Goal: Information Seeking & Learning: Learn about a topic

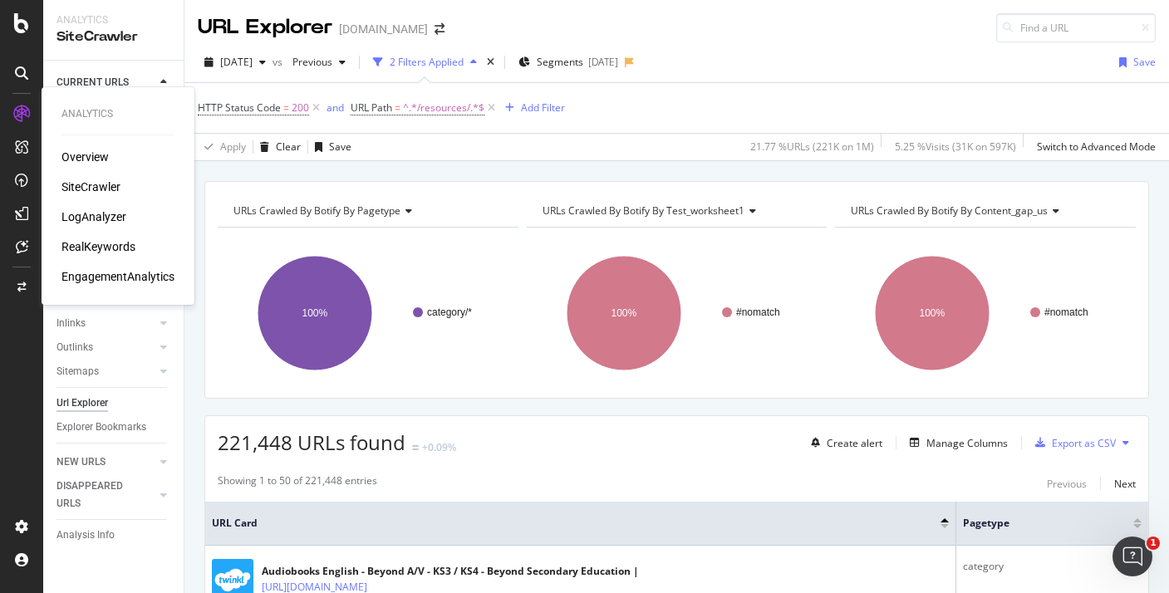
click at [81, 153] on div "Overview" at bounding box center [84, 157] width 47 height 17
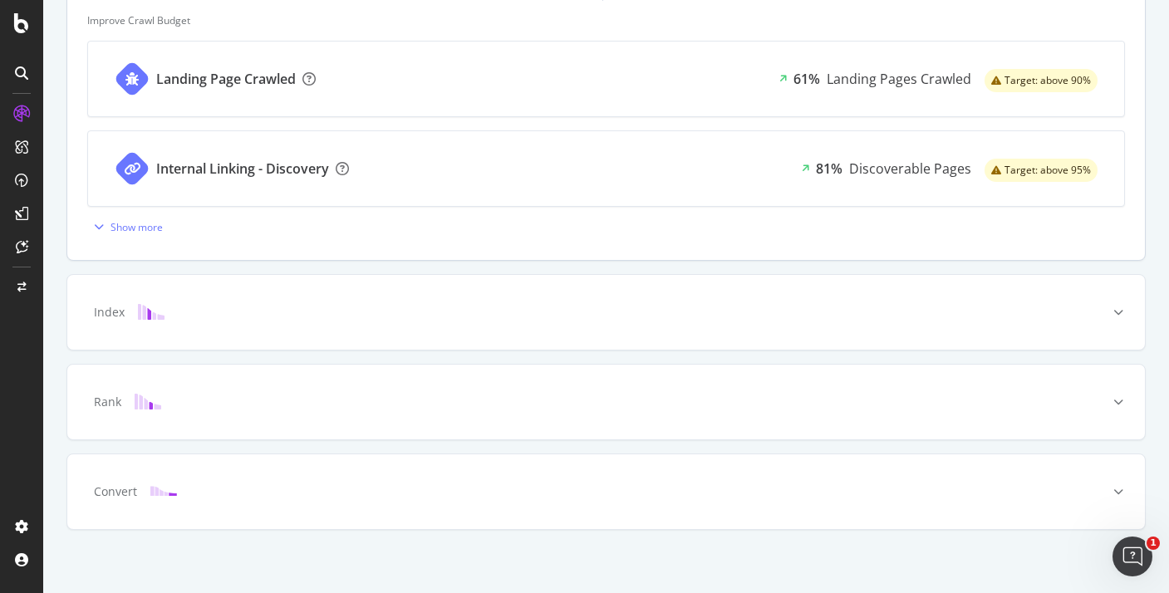
scroll to position [748, 0]
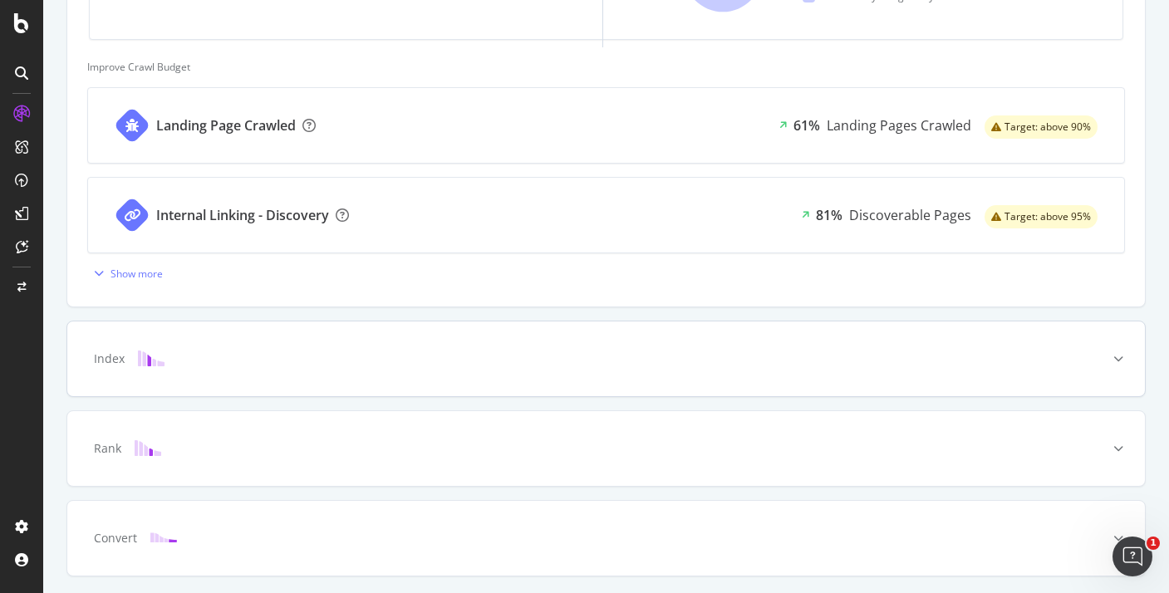
click at [413, 345] on div "Index" at bounding box center [605, 358] width 1077 height 75
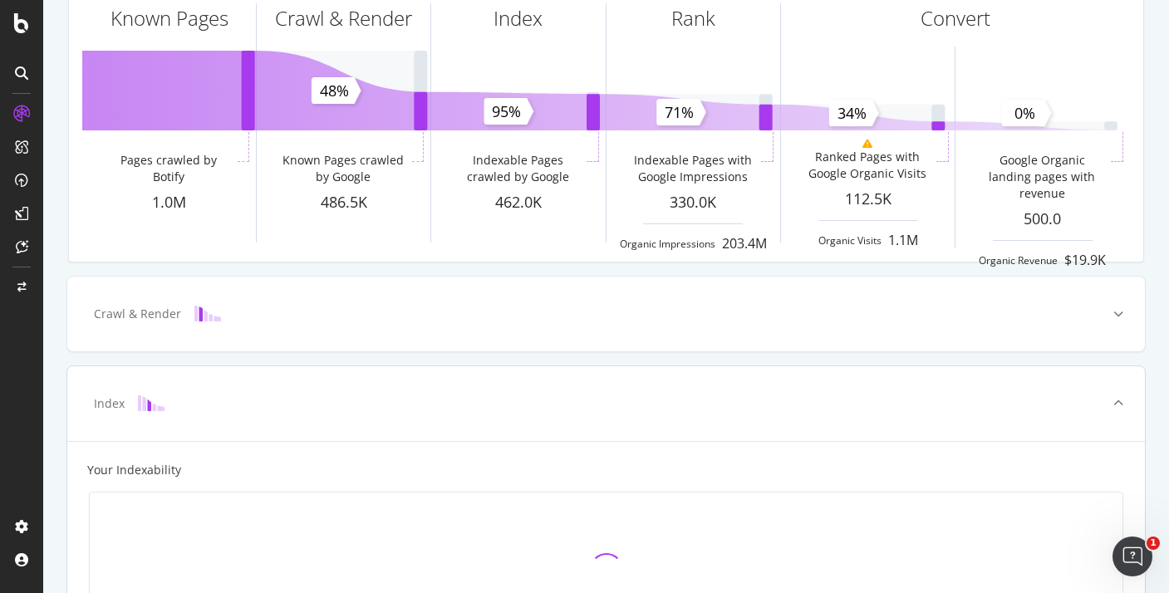
scroll to position [168, 0]
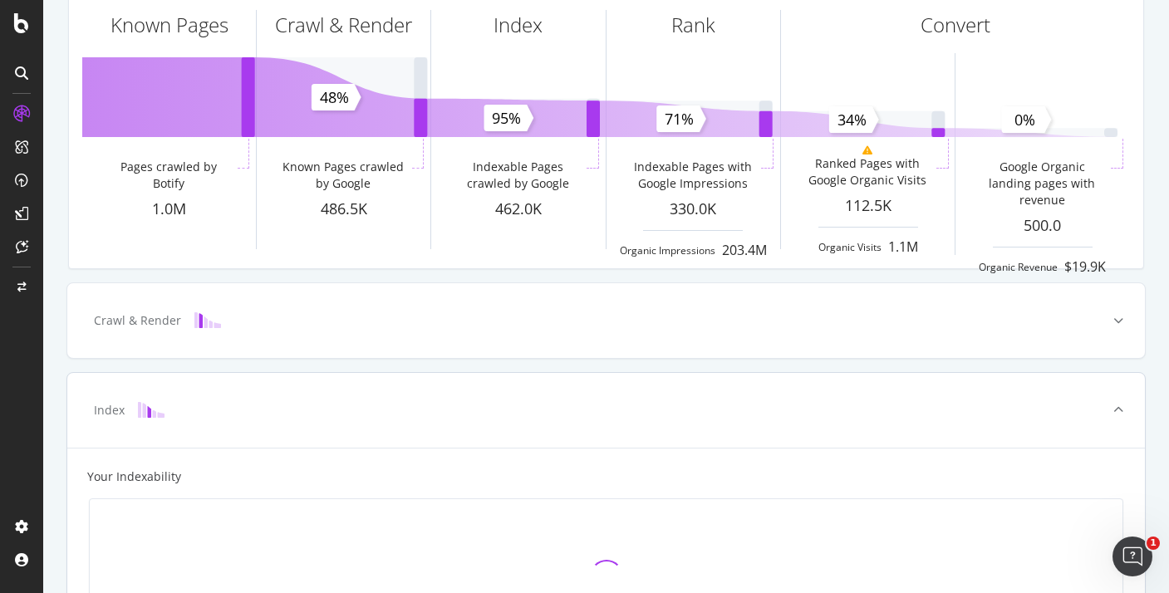
click at [410, 420] on div "Index" at bounding box center [605, 410] width 1077 height 75
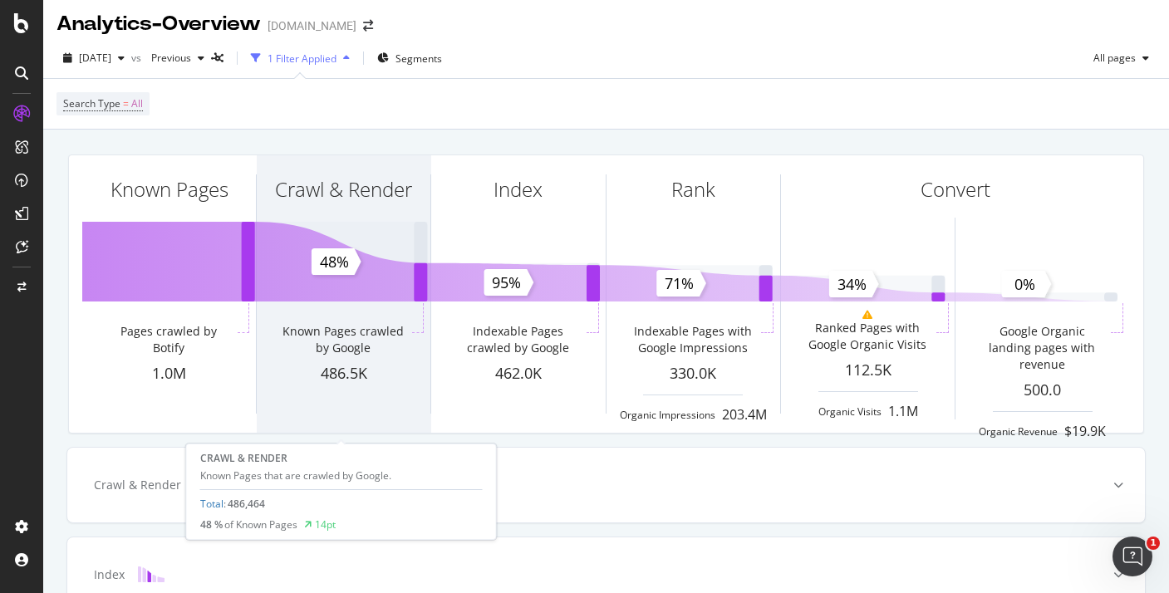
scroll to position [0, 0]
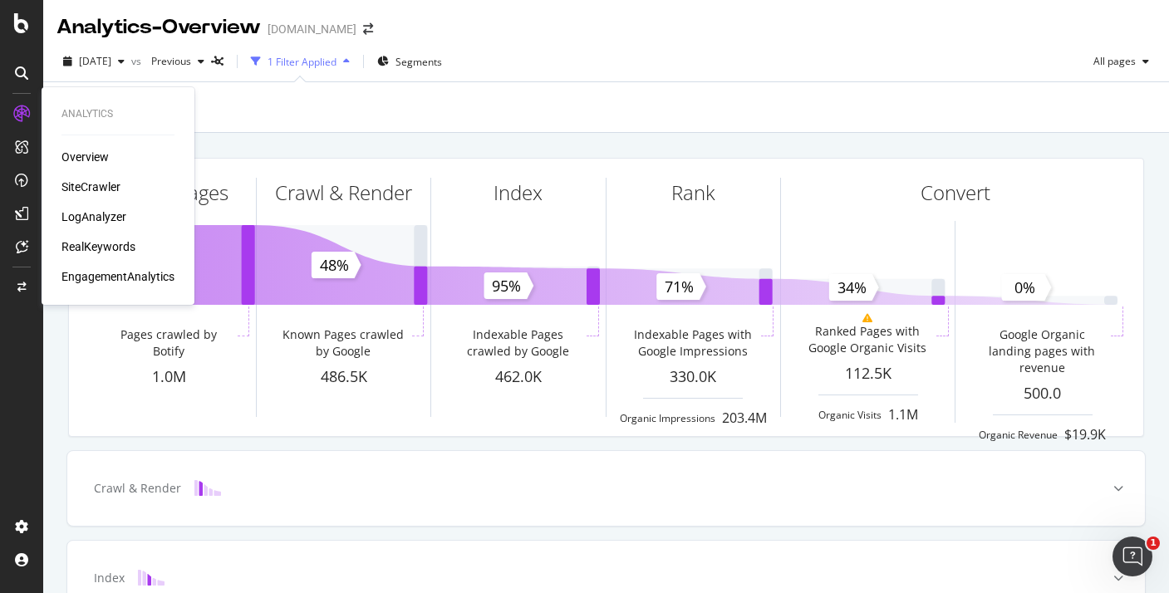
drag, startPoint x: 117, startPoint y: 214, endPoint x: 100, endPoint y: 206, distance: 19.3
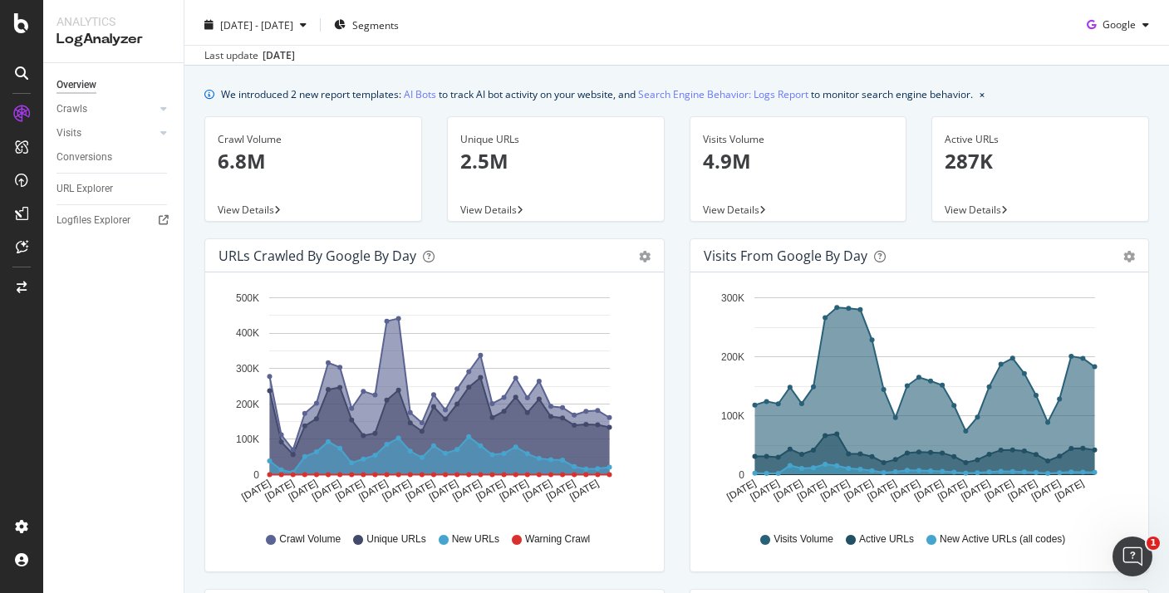
scroll to position [62, 0]
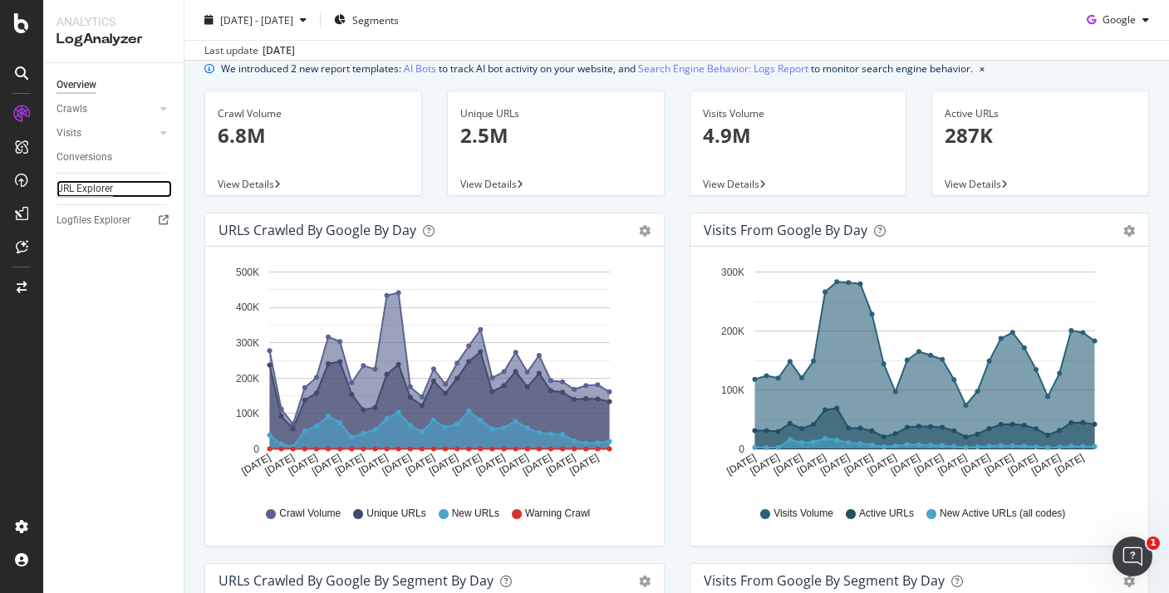
click at [105, 186] on div "URL Explorer" at bounding box center [84, 188] width 56 height 17
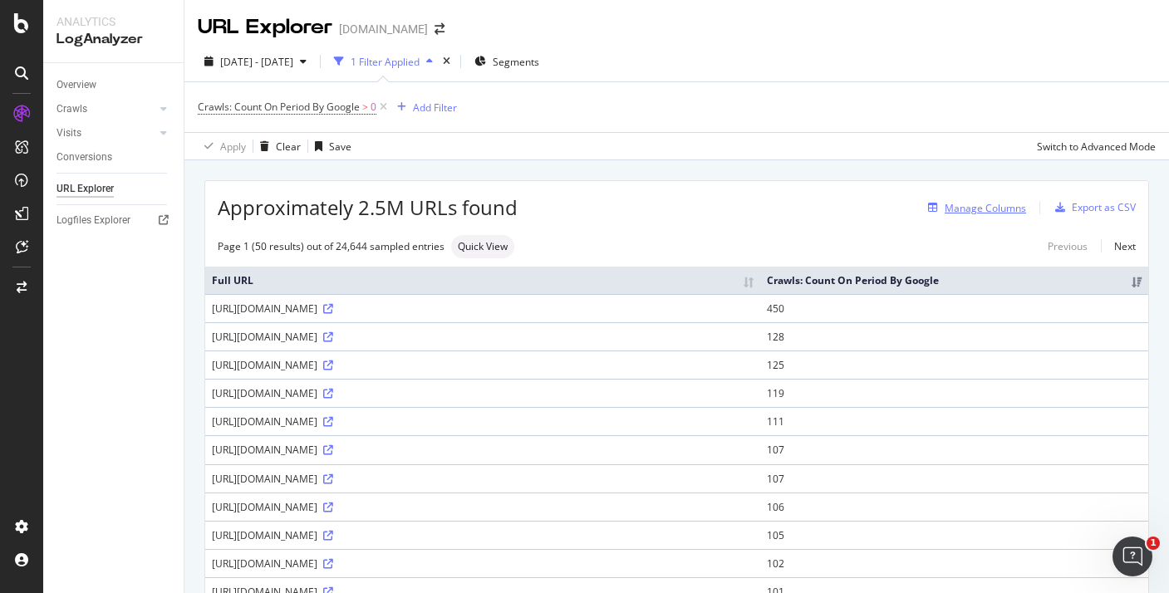
click at [976, 210] on div "Manage Columns" at bounding box center [984, 208] width 81 height 14
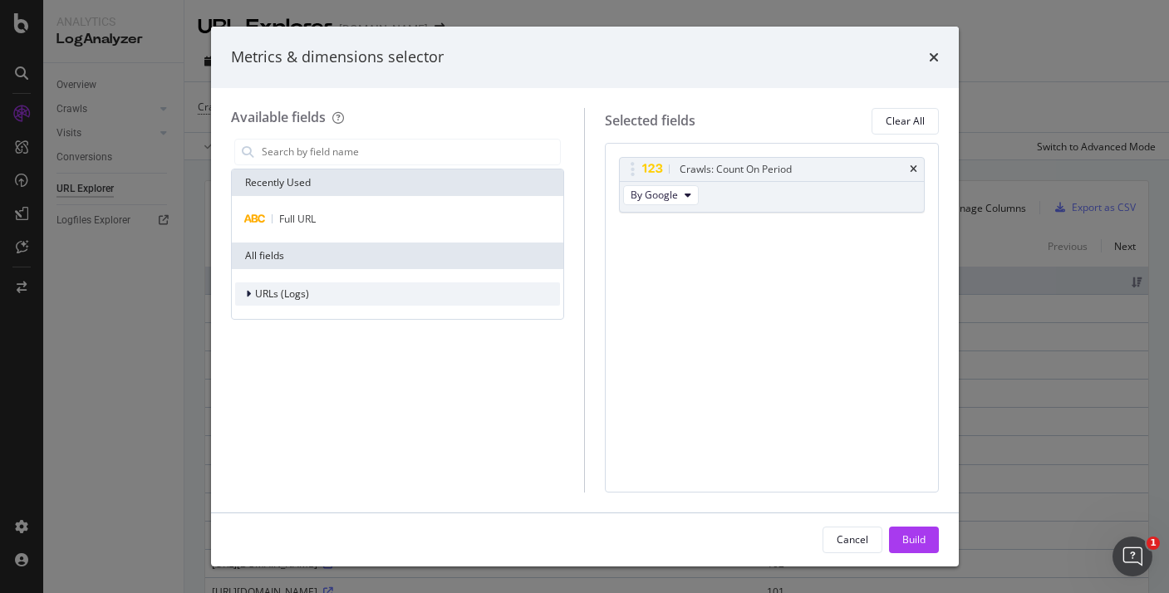
click at [271, 289] on span "URLs (Logs)" at bounding box center [282, 294] width 54 height 14
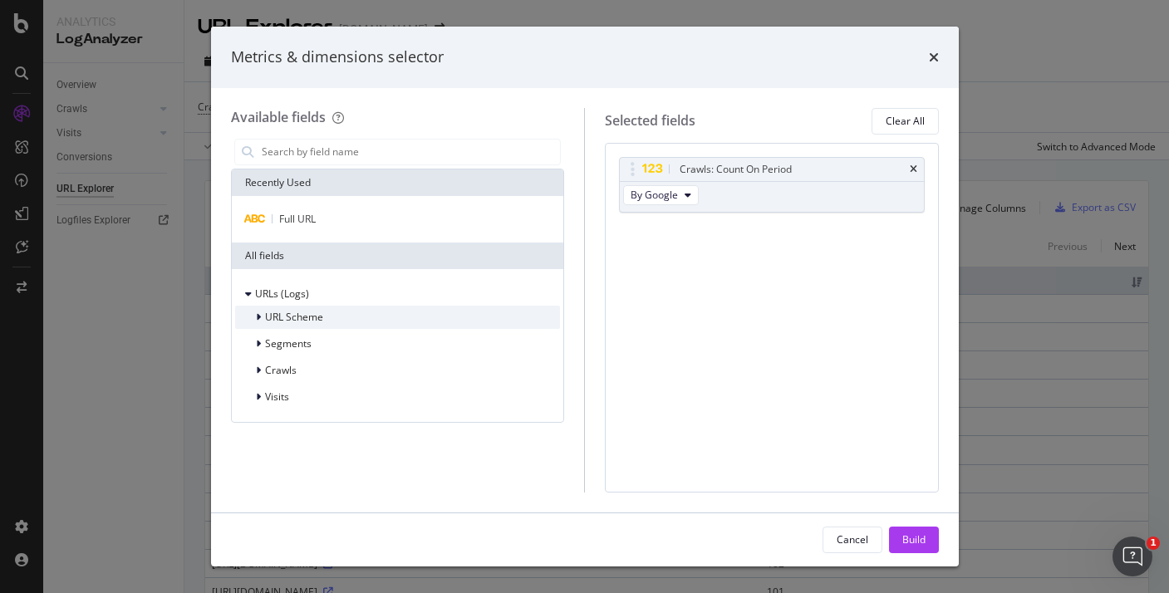
click at [305, 317] on span "URL Scheme" at bounding box center [294, 317] width 58 height 14
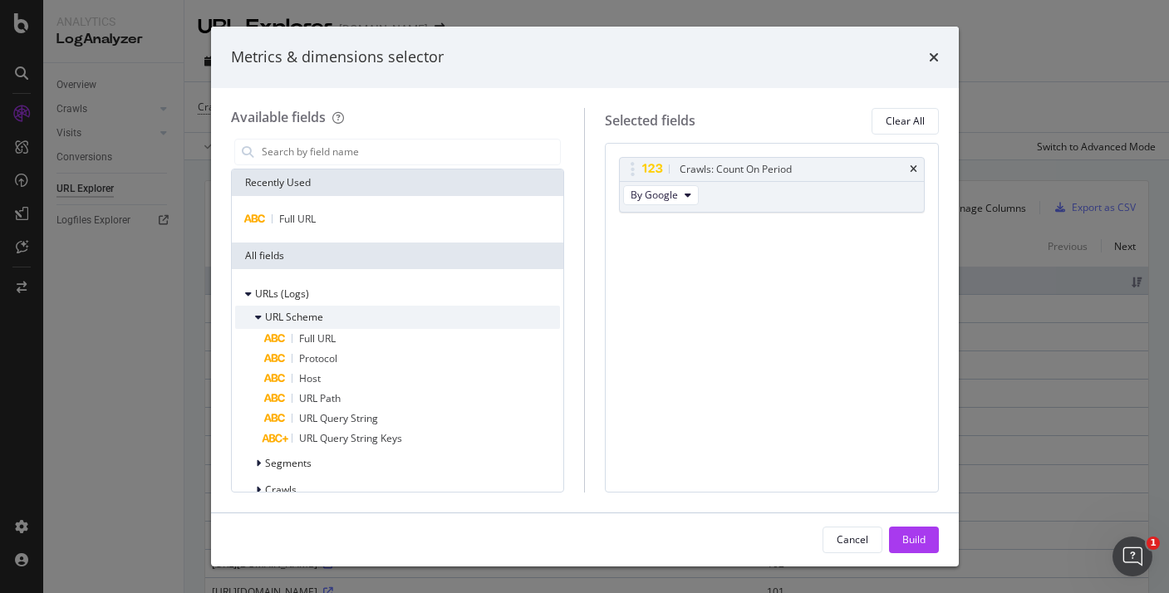
click at [305, 317] on span "URL Scheme" at bounding box center [294, 317] width 58 height 14
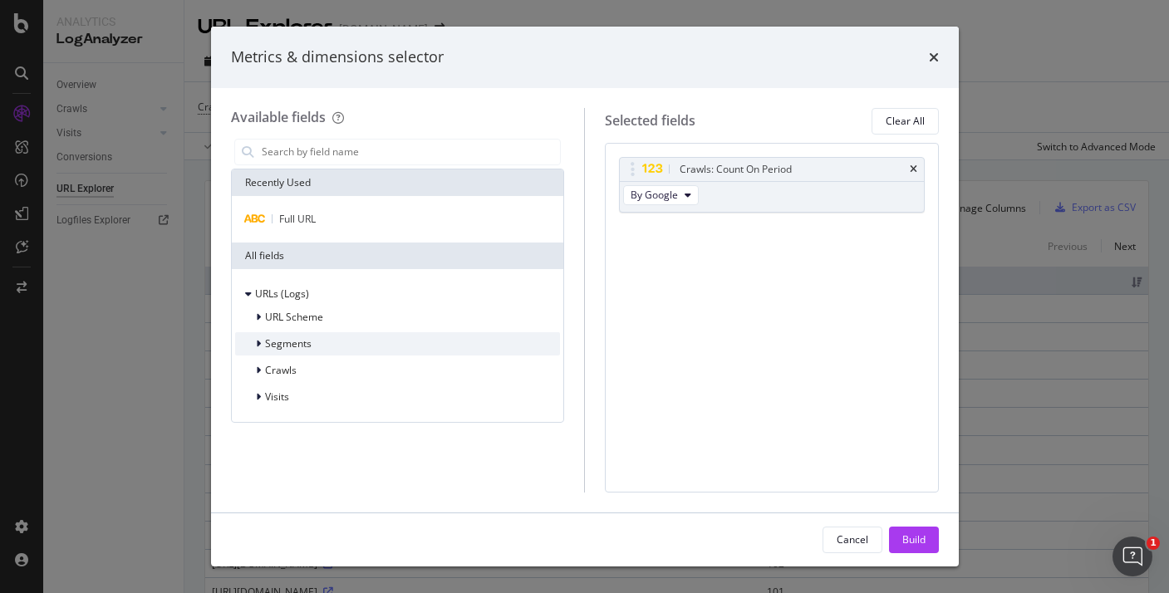
click at [295, 340] on span "Segments" at bounding box center [288, 343] width 47 height 14
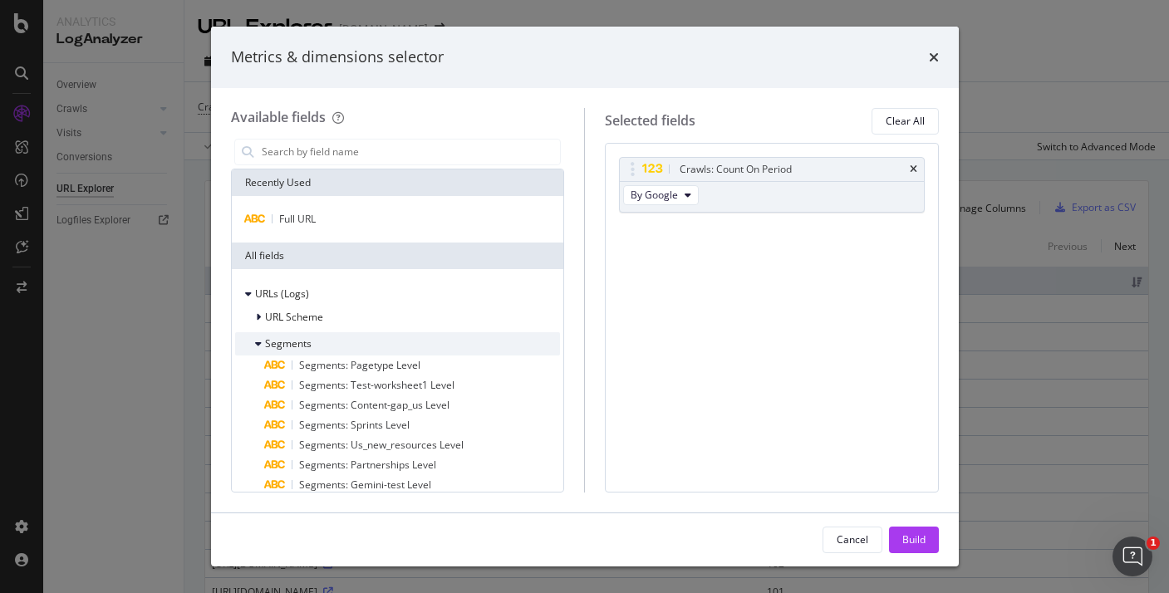
click at [295, 340] on span "Segments" at bounding box center [288, 343] width 47 height 14
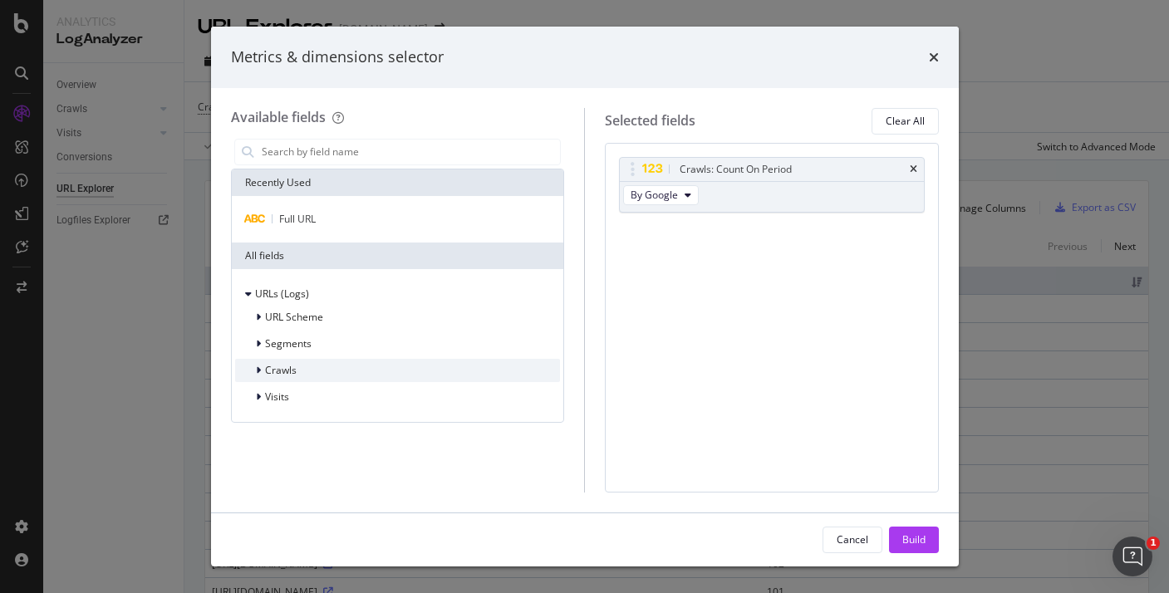
click at [306, 378] on div "Crawls" at bounding box center [398, 370] width 326 height 23
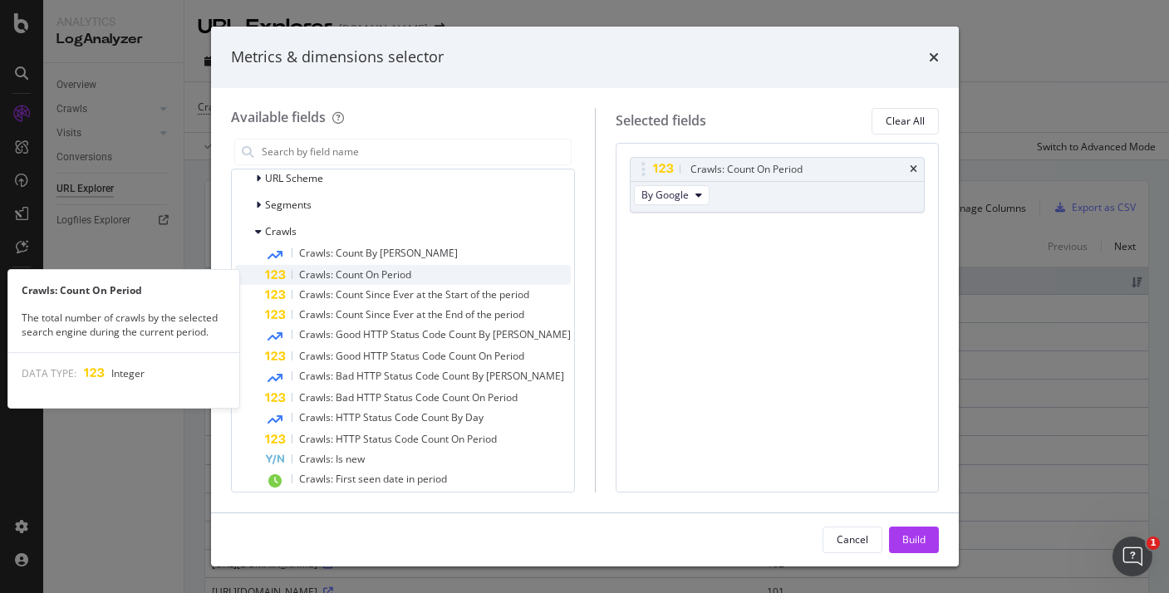
scroll to position [140, 0]
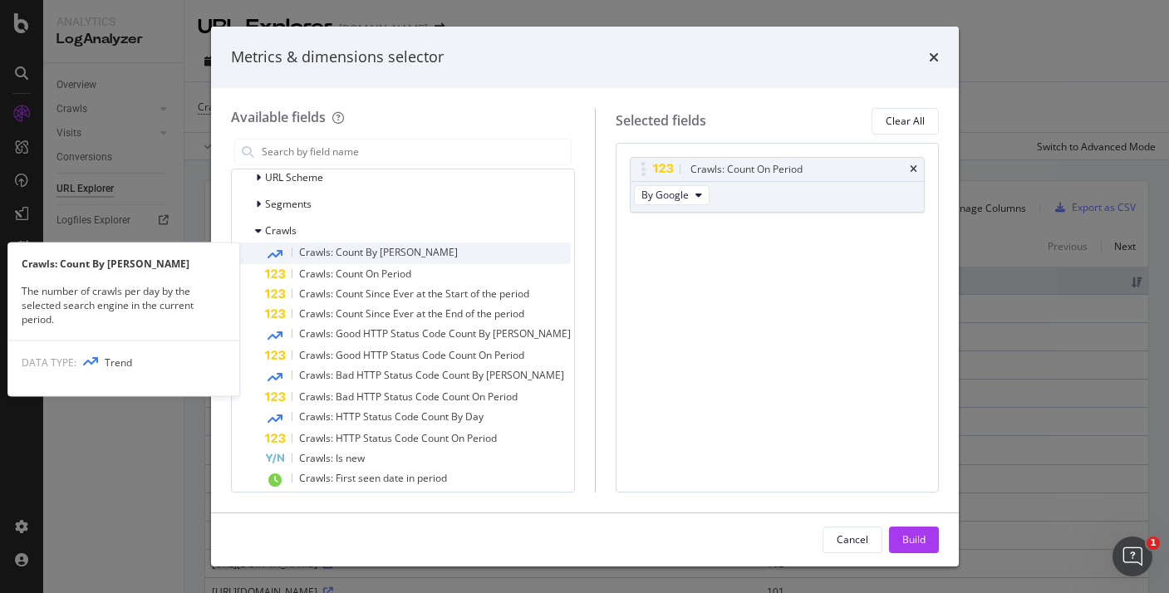
click at [392, 246] on span "Crawls: Count By [PERSON_NAME]" at bounding box center [378, 252] width 159 height 14
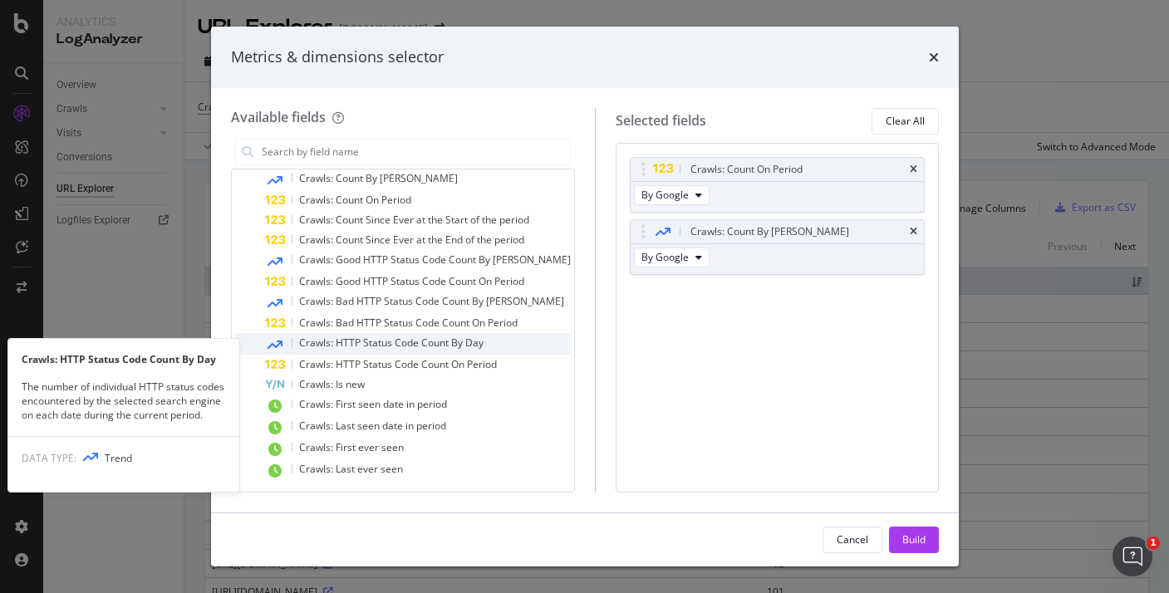
scroll to position [184, 0]
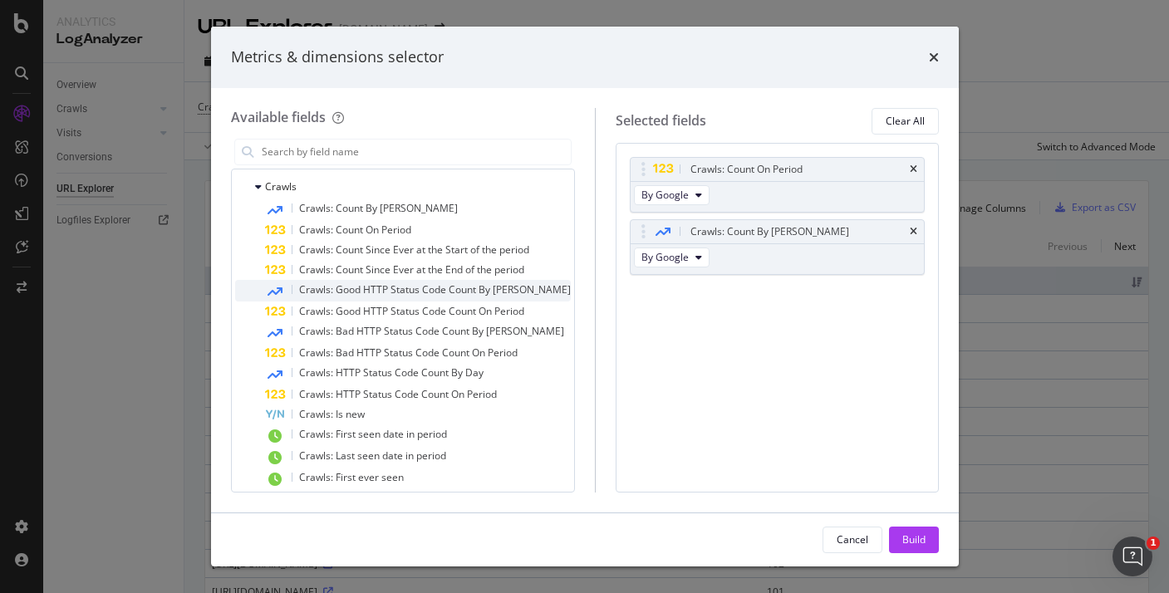
click at [454, 292] on span "Crawls: Good HTTP Status Code Count By [PERSON_NAME]" at bounding box center [435, 289] width 272 height 14
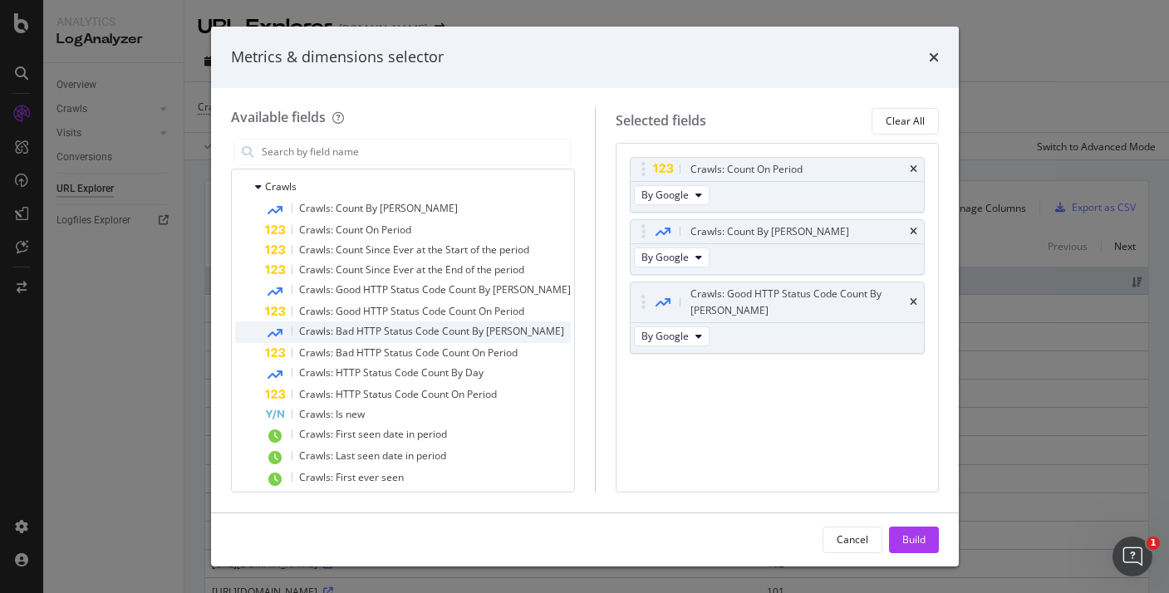
click at [459, 330] on span "Crawls: Bad HTTP Status Code Count By [PERSON_NAME]" at bounding box center [431, 331] width 265 height 14
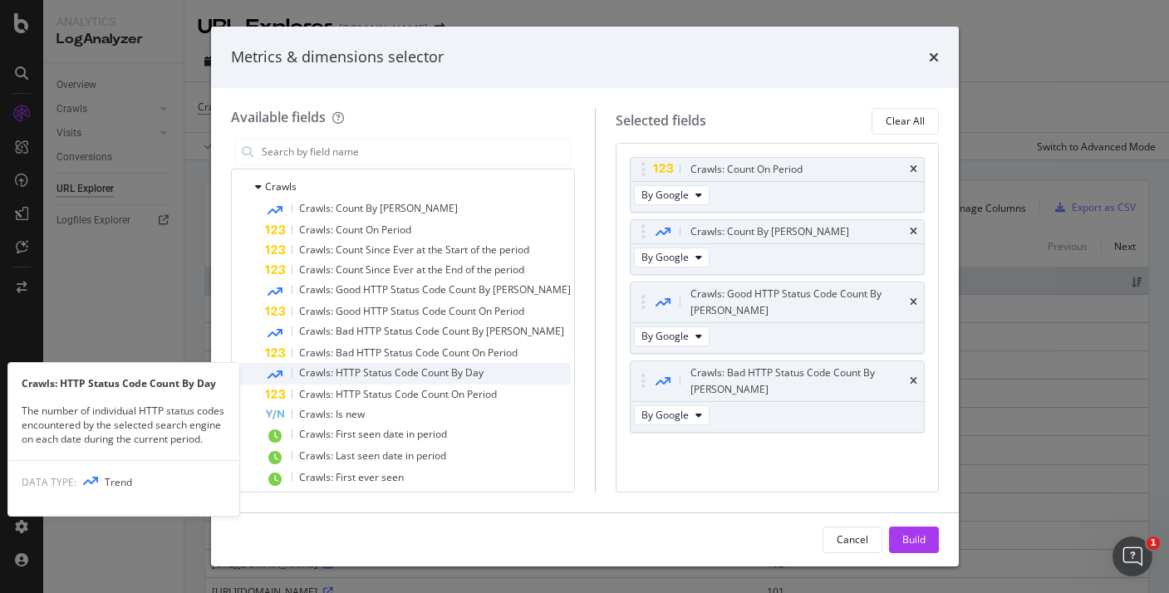
click at [484, 375] on div "Crawls: HTTP Status Code Count By Day" at bounding box center [418, 374] width 306 height 22
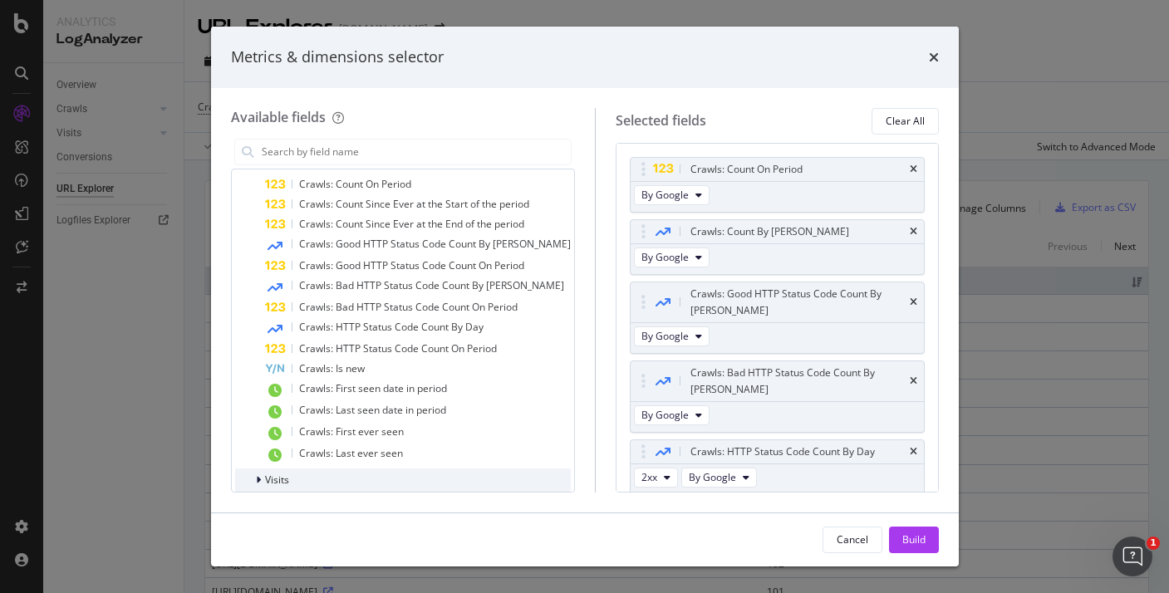
click at [284, 473] on span "Visits" at bounding box center [277, 480] width 24 height 14
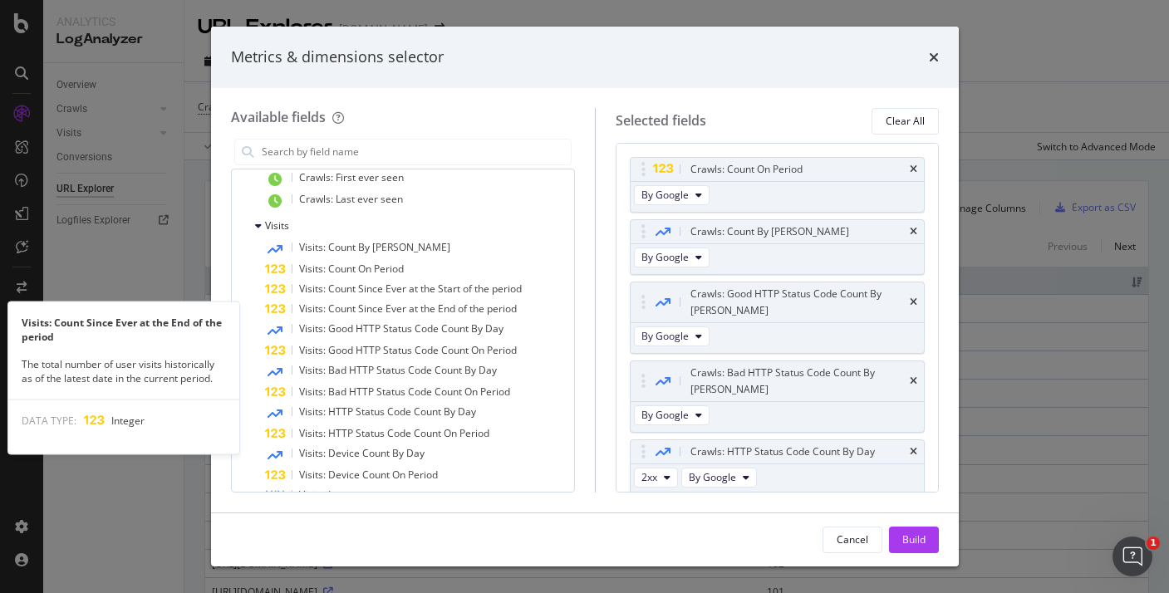
scroll to position [485, 0]
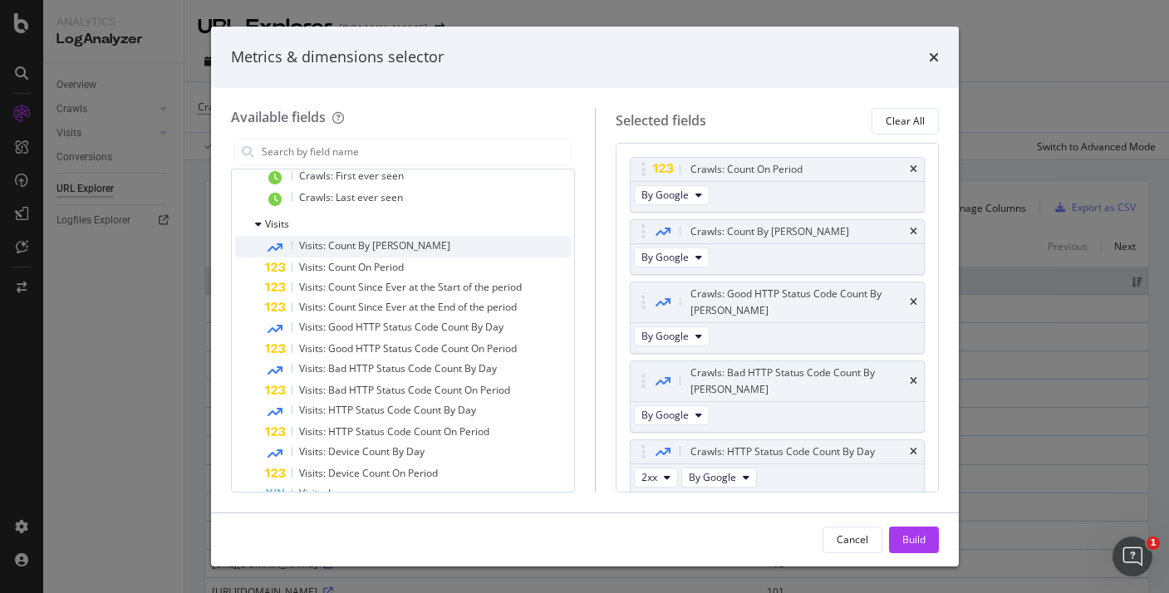
click at [387, 237] on div "Visits: Count By [PERSON_NAME]" at bounding box center [418, 247] width 306 height 22
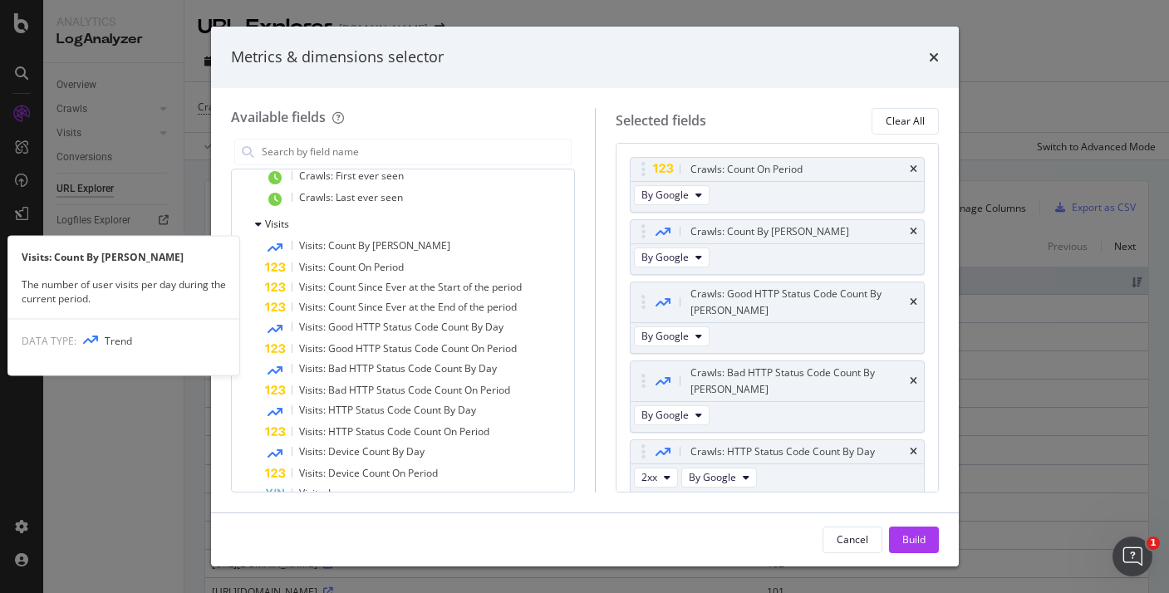
scroll to position [65, 0]
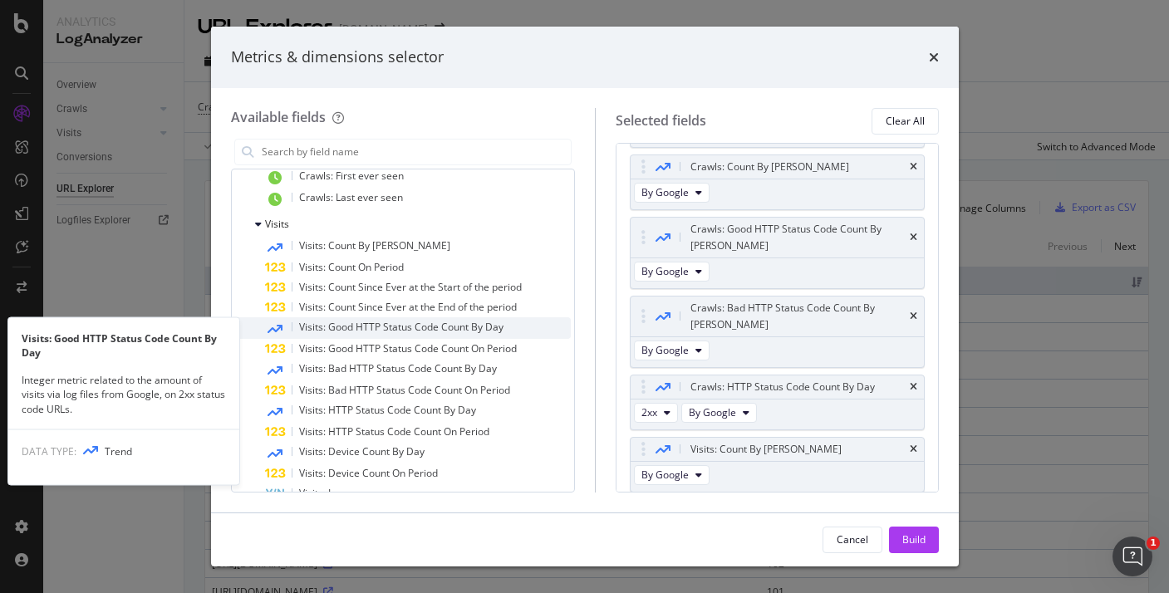
click at [414, 323] on span "Visits: Good HTTP Status Code Count By Day" at bounding box center [401, 327] width 204 height 14
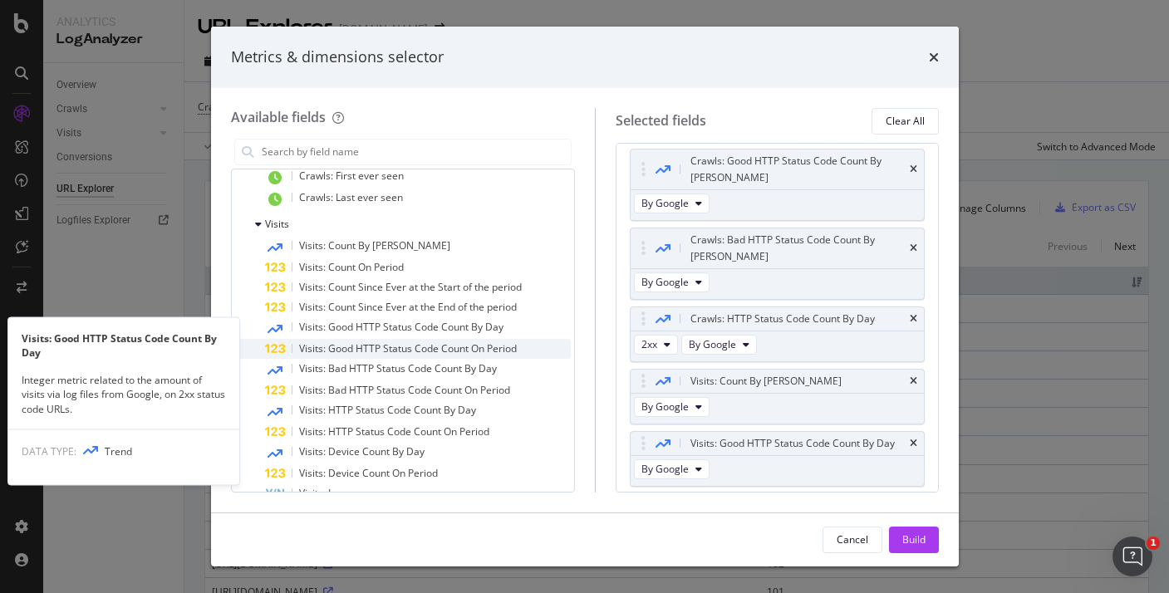
scroll to position [144, 0]
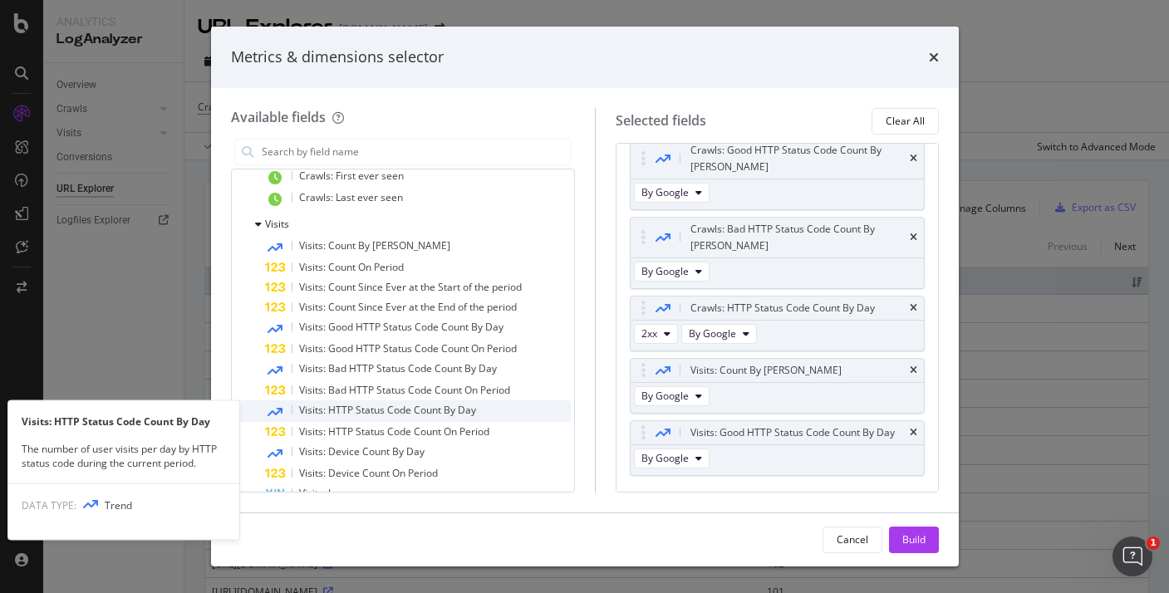
click at [421, 409] on span "Visits: HTTP Status Code Count By Day" at bounding box center [387, 410] width 177 height 14
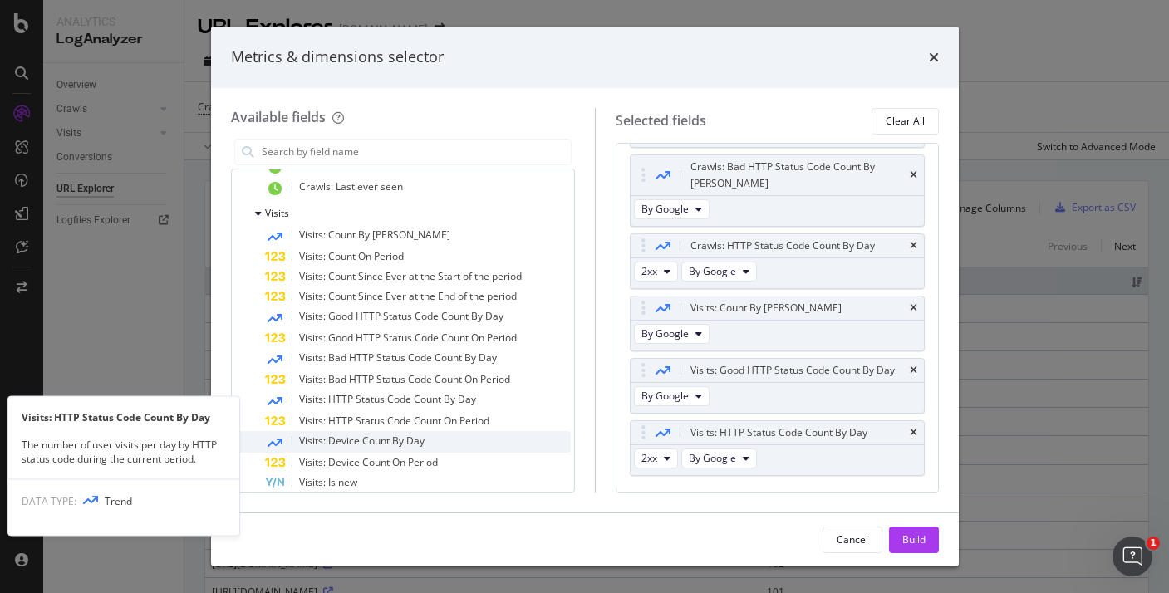
scroll to position [497, 0]
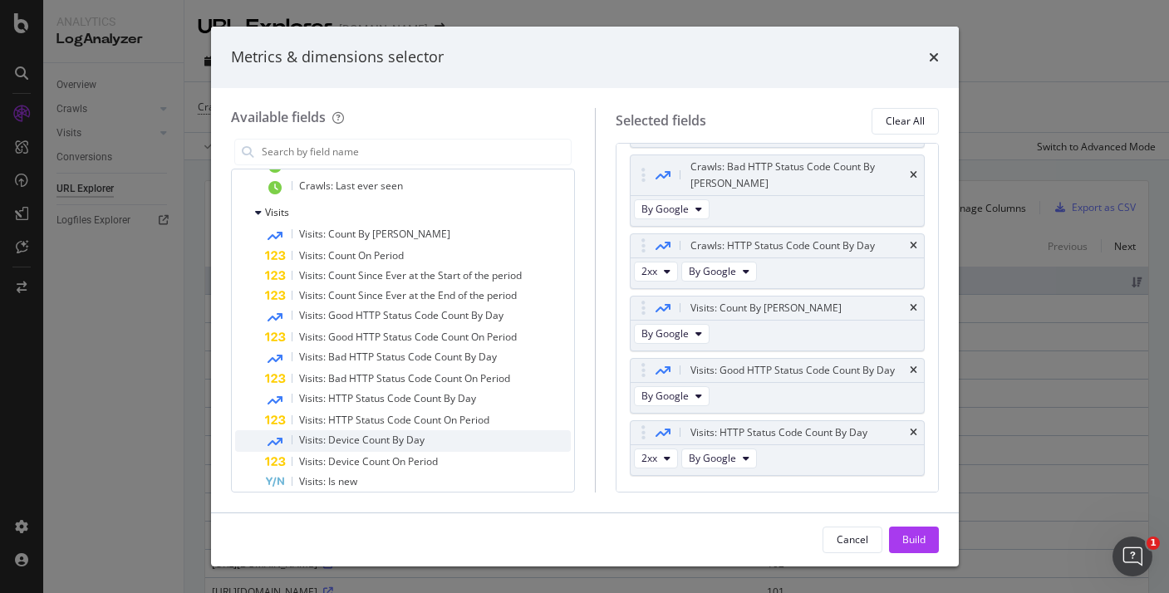
click at [414, 436] on span "Visits: Device Count By Day" at bounding box center [361, 440] width 125 height 14
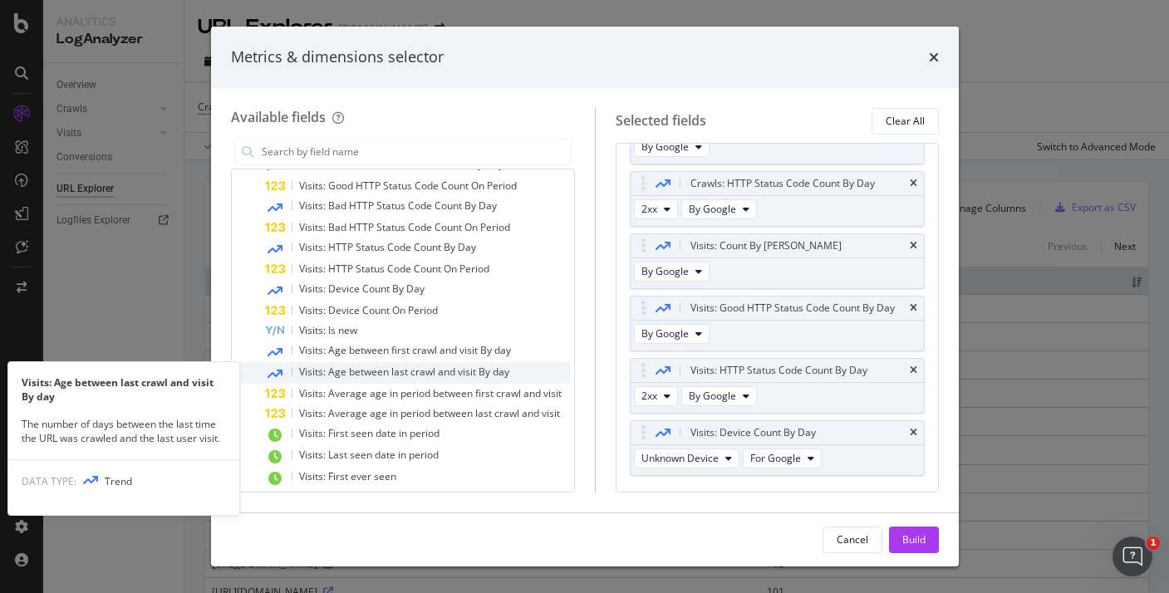
scroll to position [648, 0]
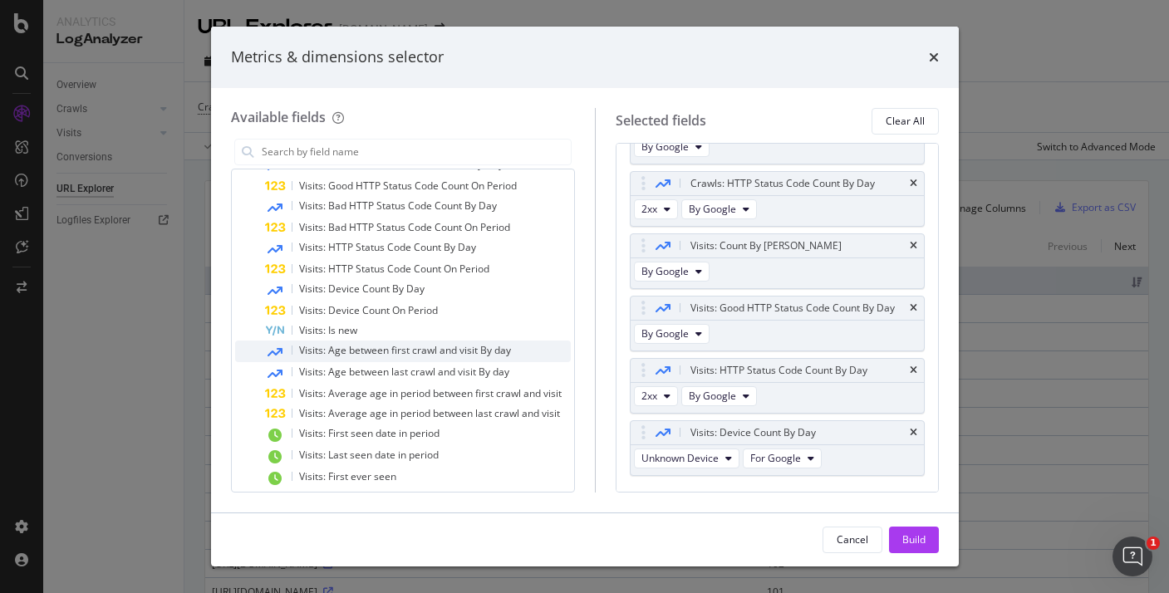
click at [481, 354] on span "Visits: Age between first crawl and visit By day" at bounding box center [405, 350] width 212 height 14
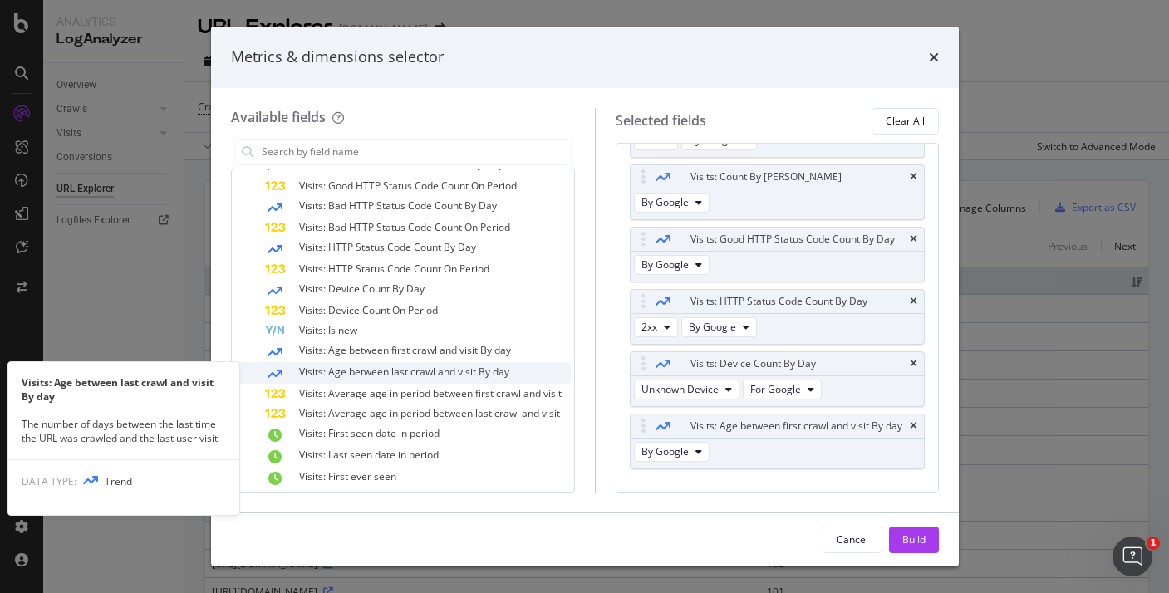
drag, startPoint x: 481, startPoint y: 354, endPoint x: 484, endPoint y: 374, distance: 20.2
click at [484, 374] on span "Visits: Age between last crawl and visit By day" at bounding box center [404, 372] width 210 height 14
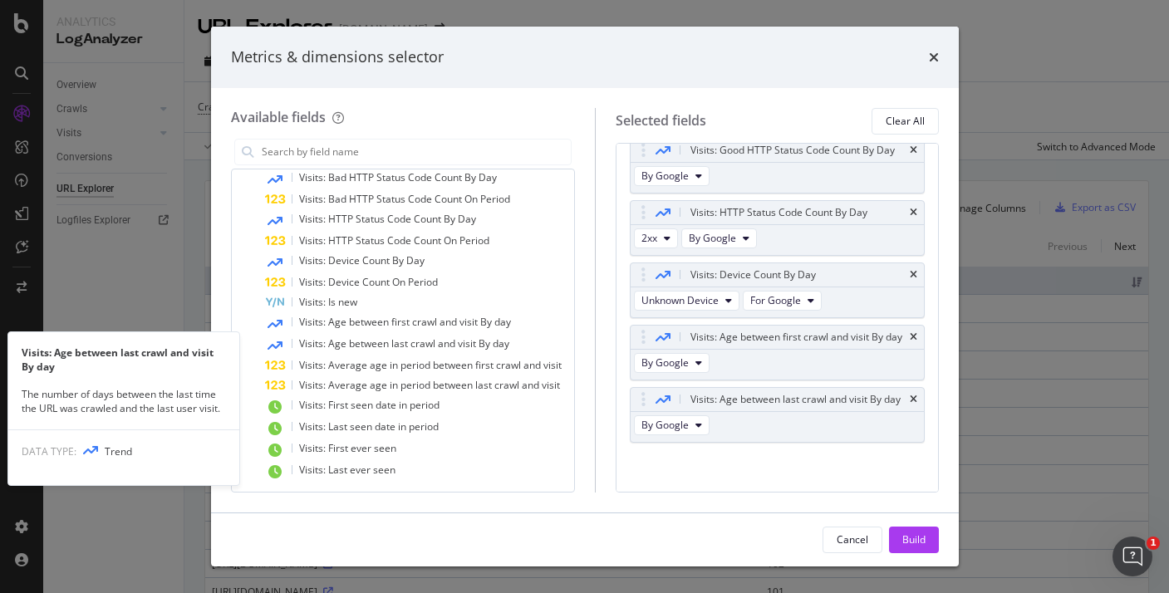
scroll to position [679, 0]
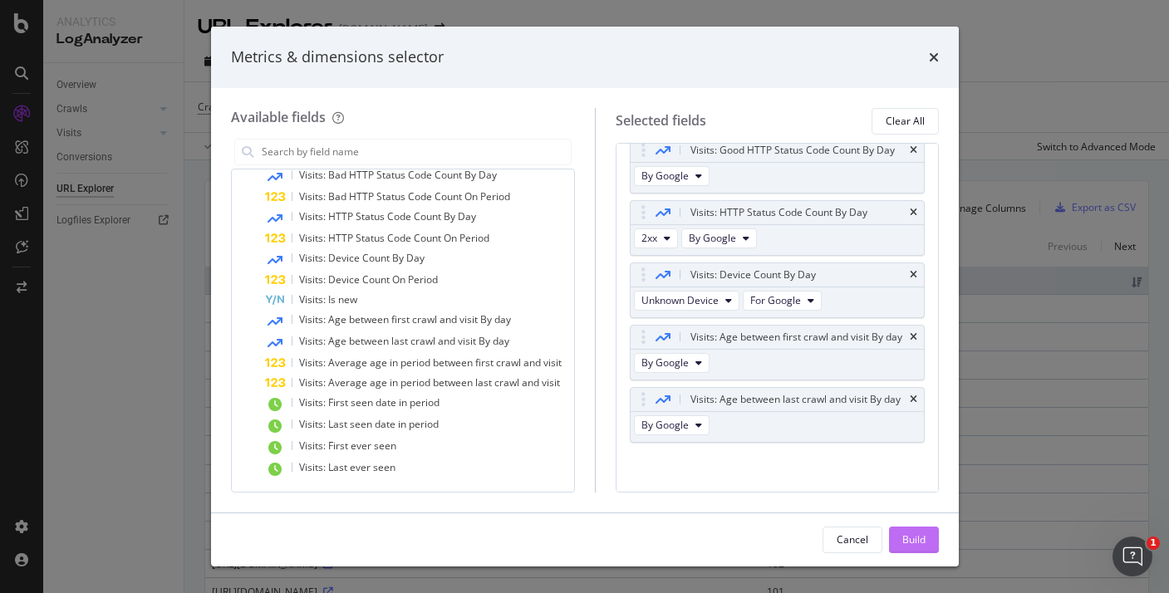
click at [902, 534] on div "Build" at bounding box center [913, 539] width 23 height 14
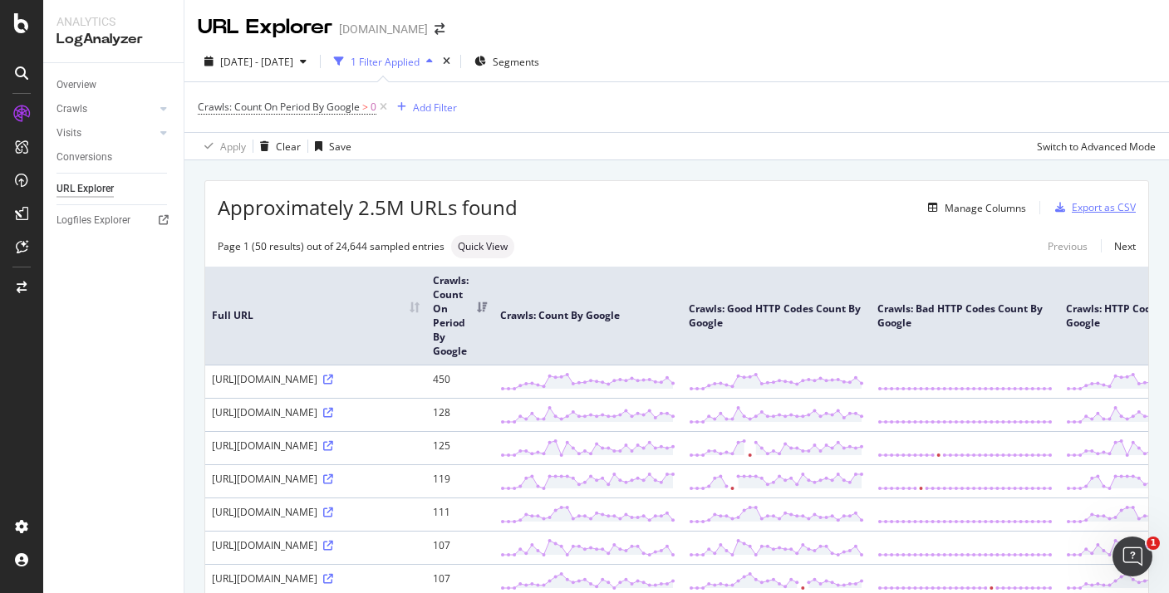
click at [1087, 206] on div "Export as CSV" at bounding box center [1103, 207] width 64 height 14
click at [1082, 203] on div "Export as CSV" at bounding box center [1103, 207] width 64 height 14
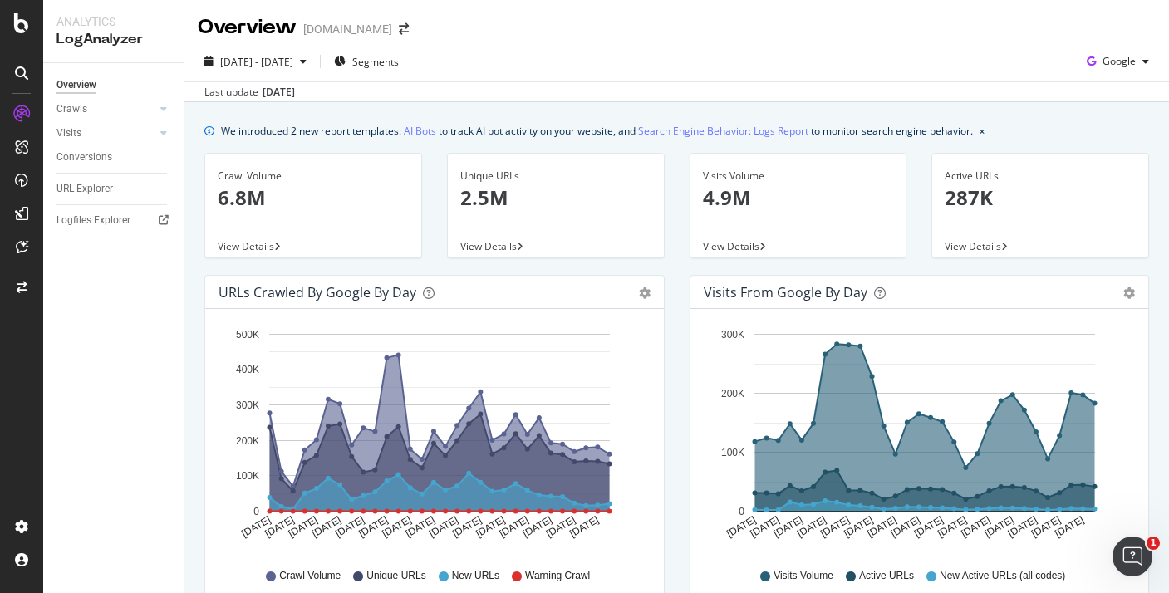
click at [266, 228] on div "Crawl Volume 6.8M" at bounding box center [313, 194] width 191 height 81
click at [423, 126] on link "AI Bots" at bounding box center [420, 130] width 32 height 17
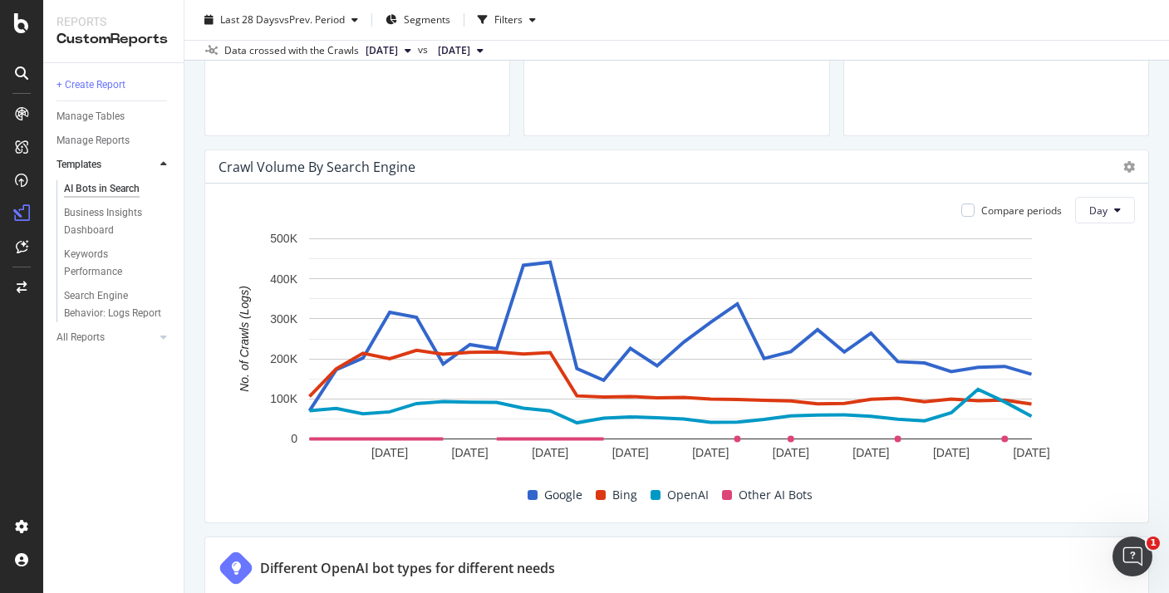
scroll to position [726, 0]
click at [1123, 162] on icon at bounding box center [1129, 168] width 12 height 12
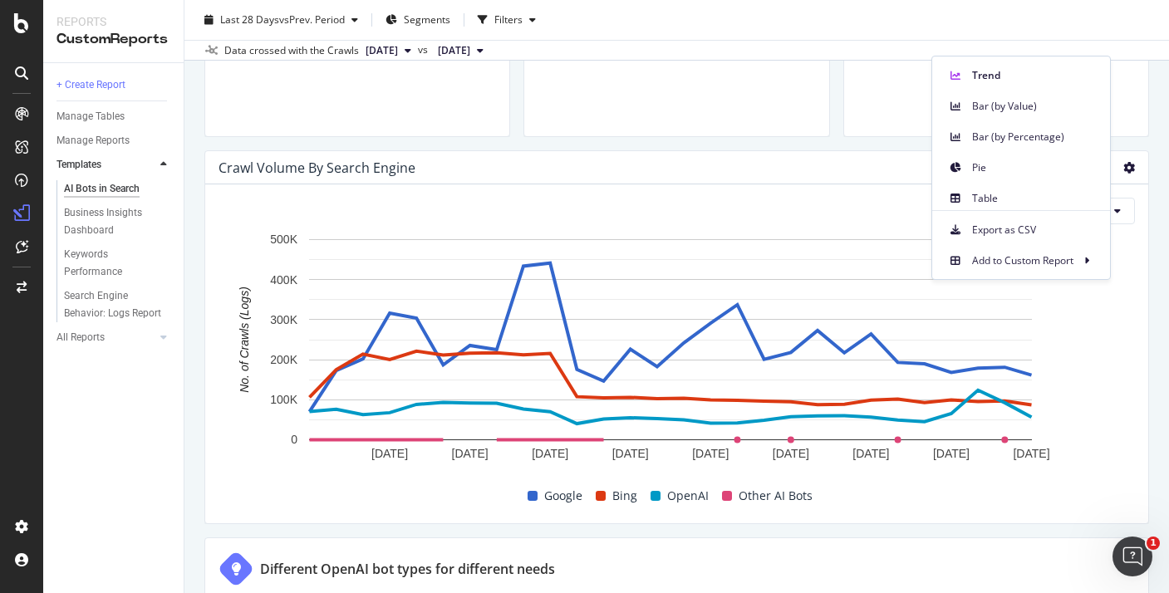
click at [1123, 162] on icon at bounding box center [1129, 168] width 12 height 12
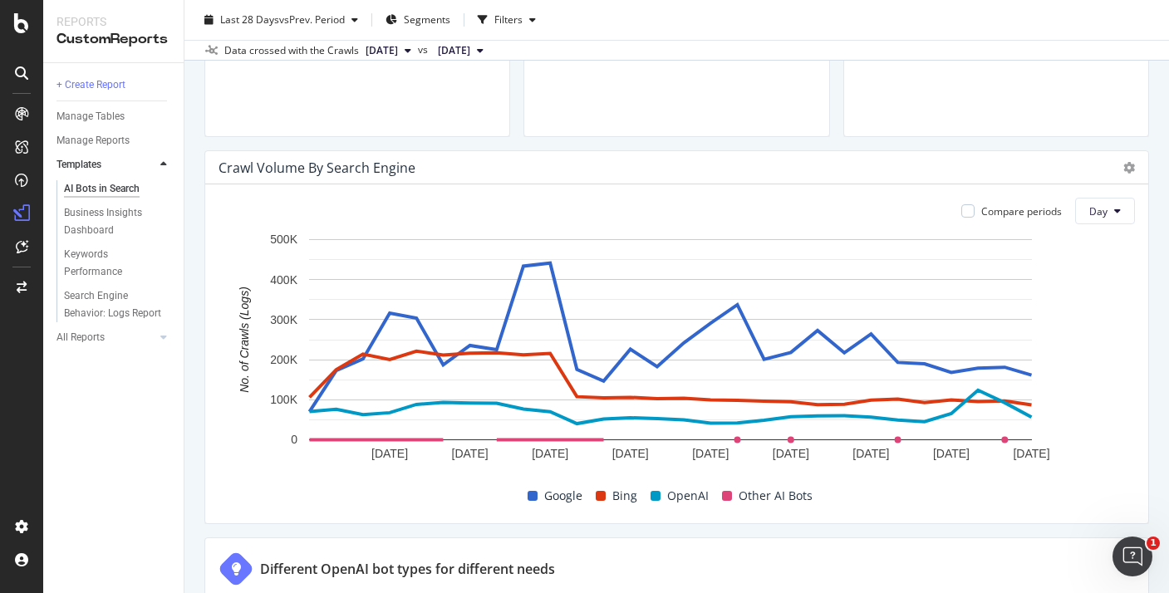
click at [1115, 161] on div at bounding box center [1125, 167] width 20 height 17
click at [1115, 165] on div at bounding box center [1125, 167] width 20 height 17
click at [1123, 165] on icon at bounding box center [1129, 168] width 12 height 12
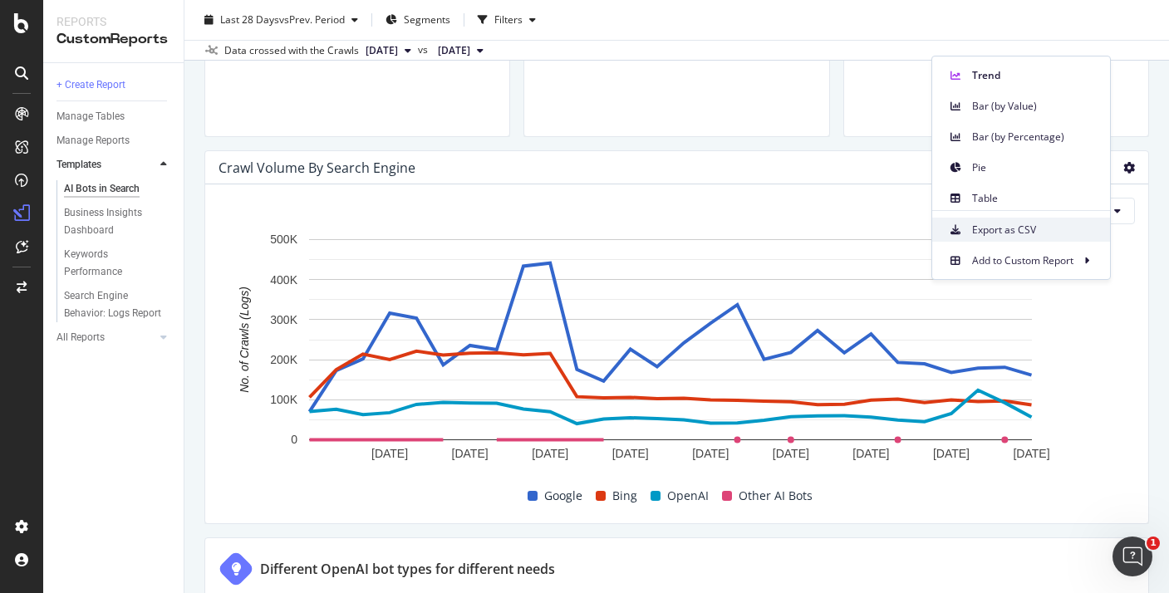
click at [1007, 228] on span "Export as CSV" at bounding box center [1034, 230] width 125 height 15
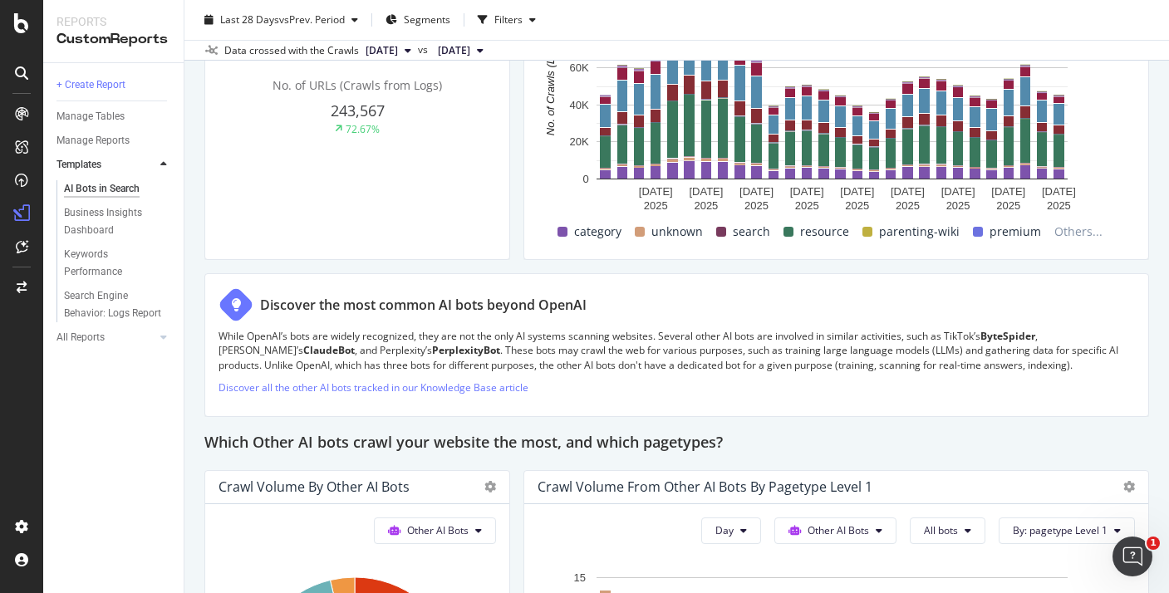
scroll to position [1776, 0]
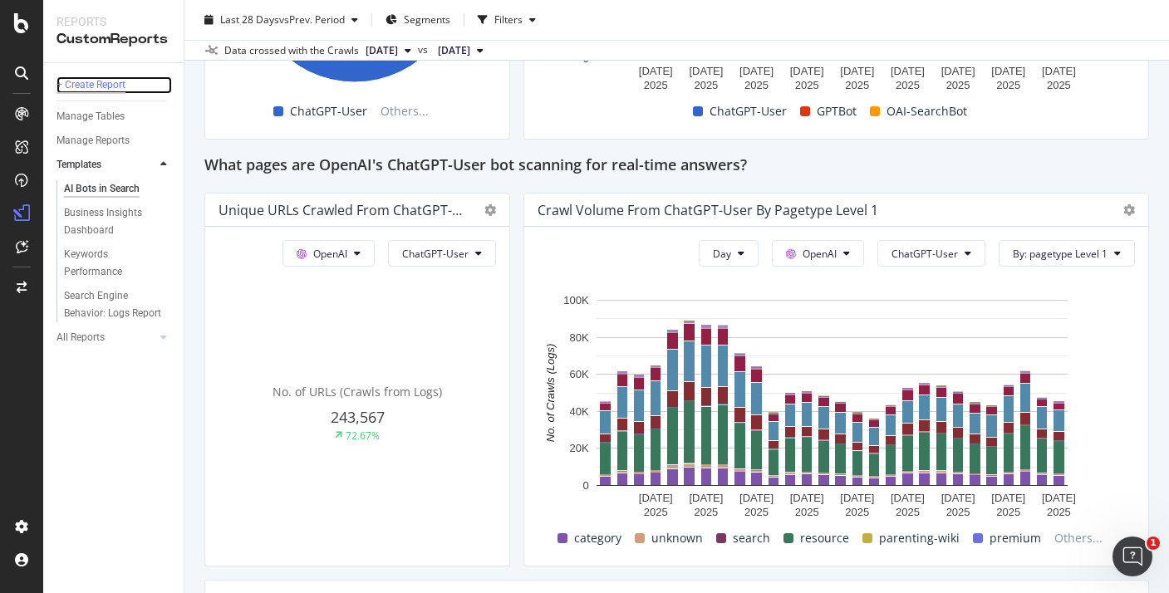
click at [108, 87] on div "+ Create Report" at bounding box center [90, 84] width 69 height 17
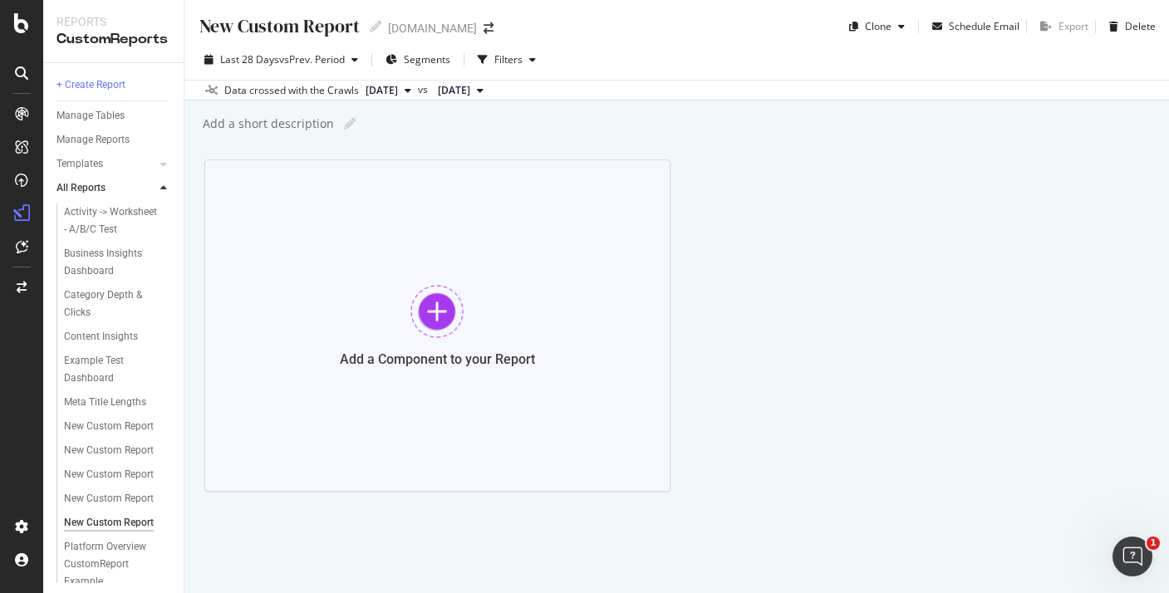
click at [491, 257] on div "Add a Component to your Report" at bounding box center [437, 325] width 466 height 332
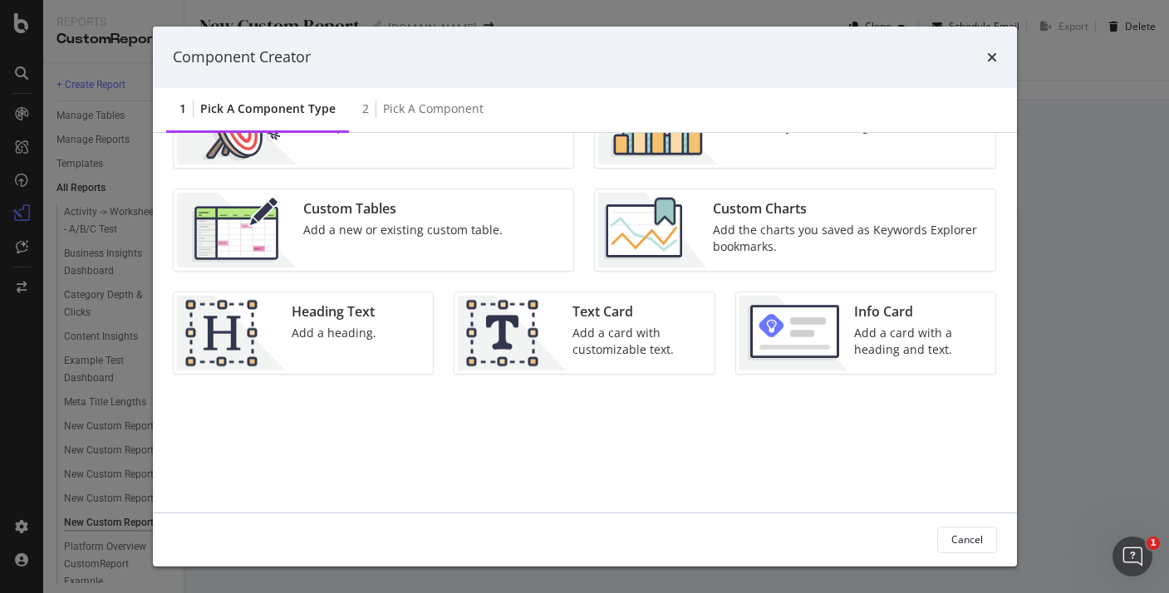
click at [479, 222] on div "Add a new or existing custom table." at bounding box center [402, 230] width 199 height 17
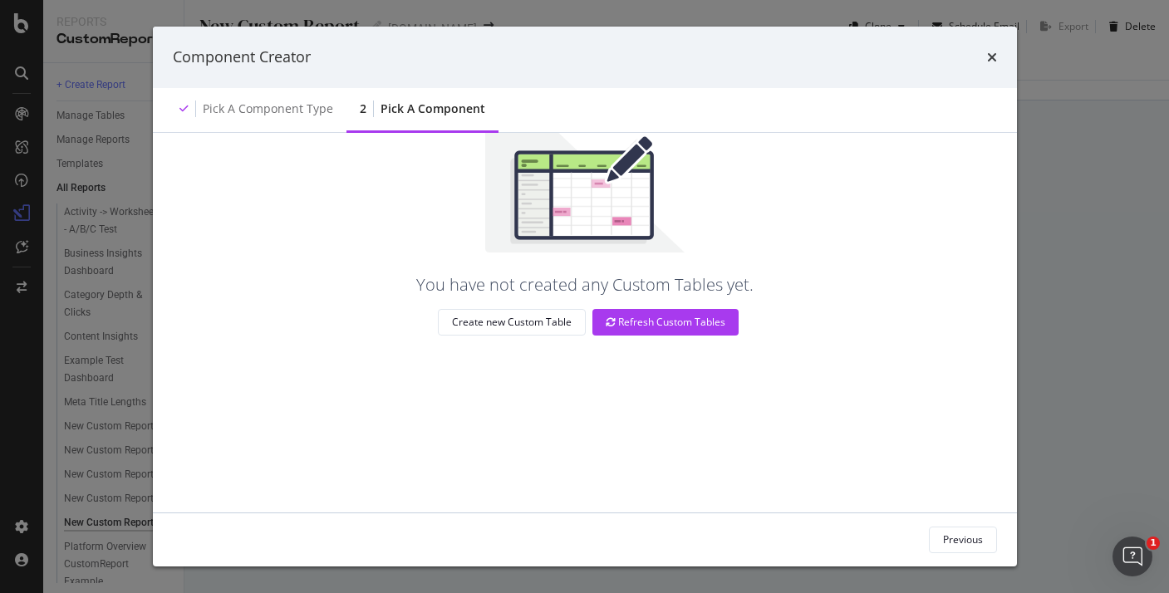
scroll to position [79, 0]
click at [544, 315] on div "Create new Custom Table" at bounding box center [512, 322] width 120 height 14
click at [108, 53] on div "Component Creator Pick a Component type 2 Pick a Component You have not created…" at bounding box center [584, 296] width 1169 height 593
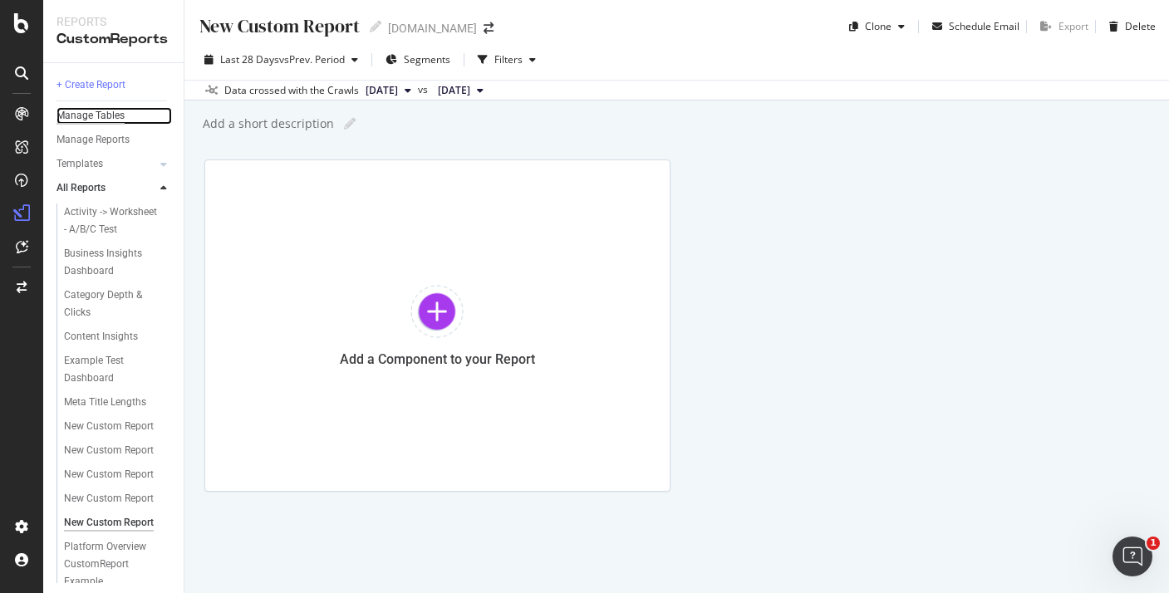
click at [120, 115] on div "Manage Tables" at bounding box center [90, 115] width 68 height 17
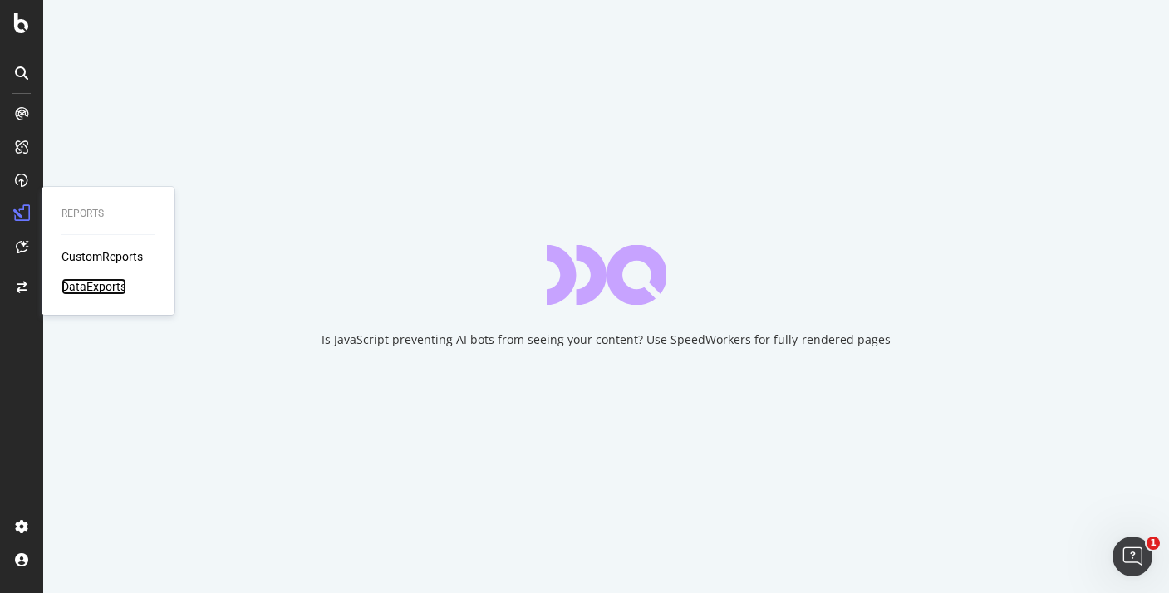
click at [91, 283] on div "DataExports" at bounding box center [93, 286] width 65 height 17
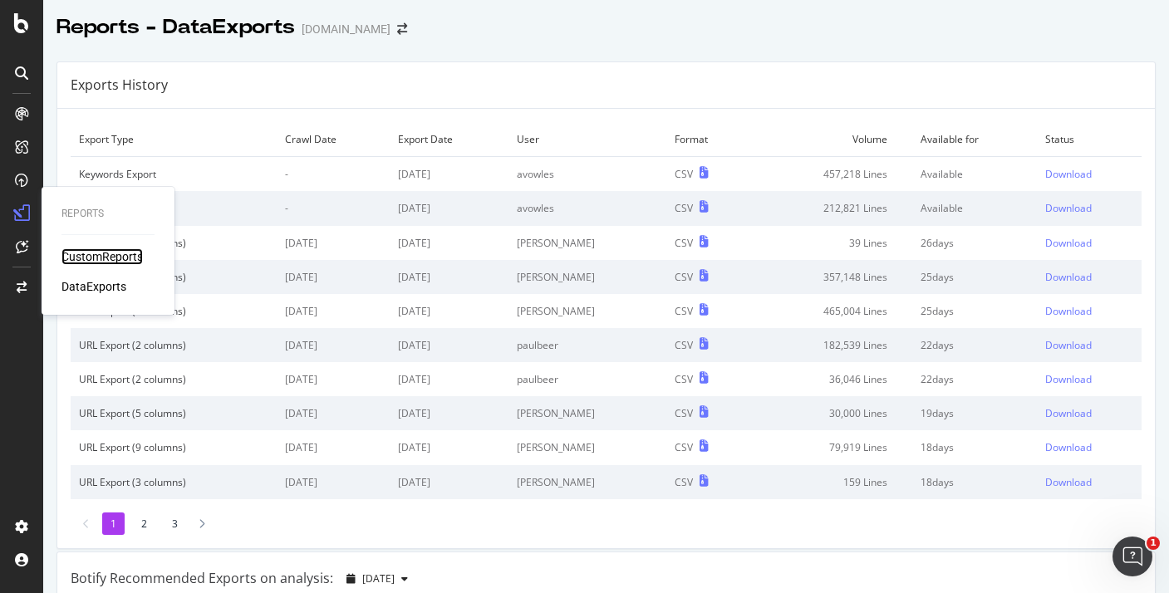
click at [117, 250] on div "CustomReports" at bounding box center [101, 256] width 81 height 17
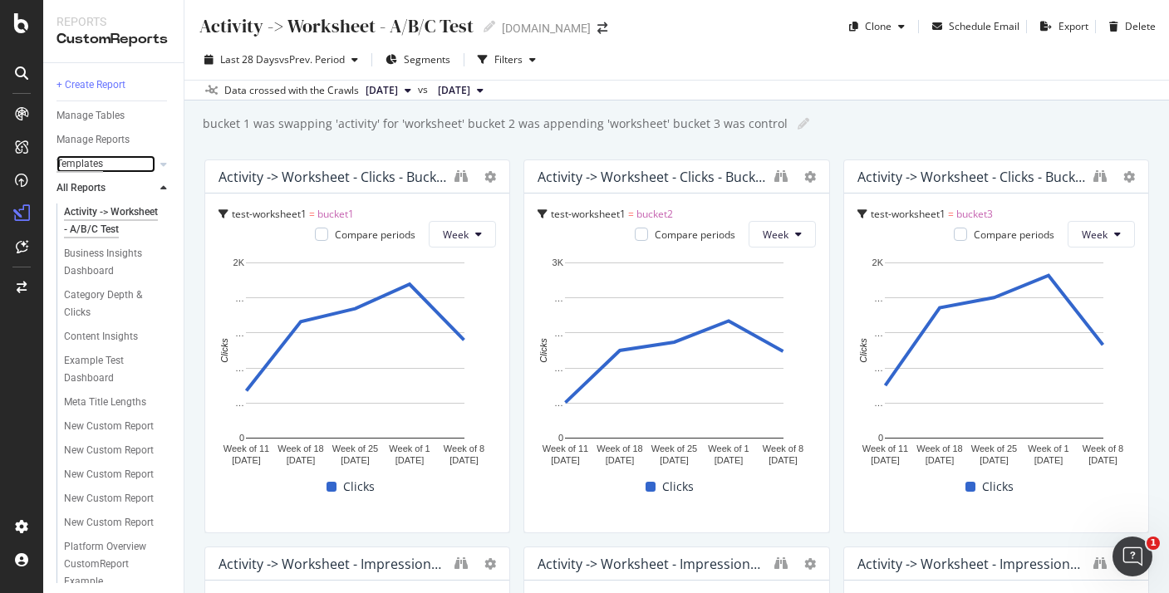
click at [91, 164] on div "Templates" at bounding box center [79, 163] width 47 height 17
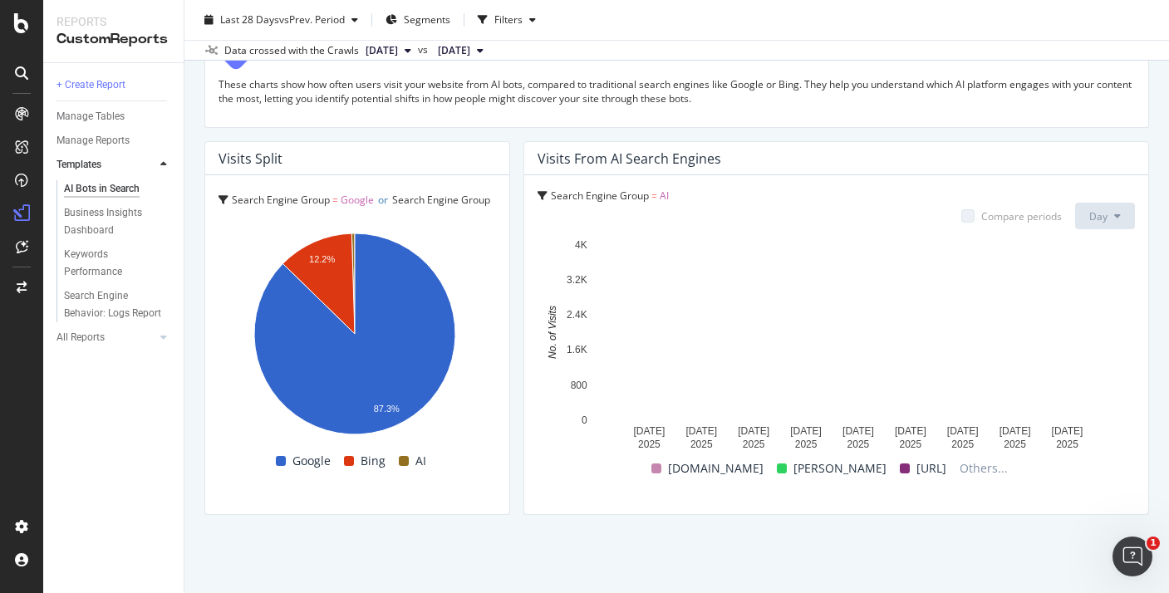
scroll to position [2932, 0]
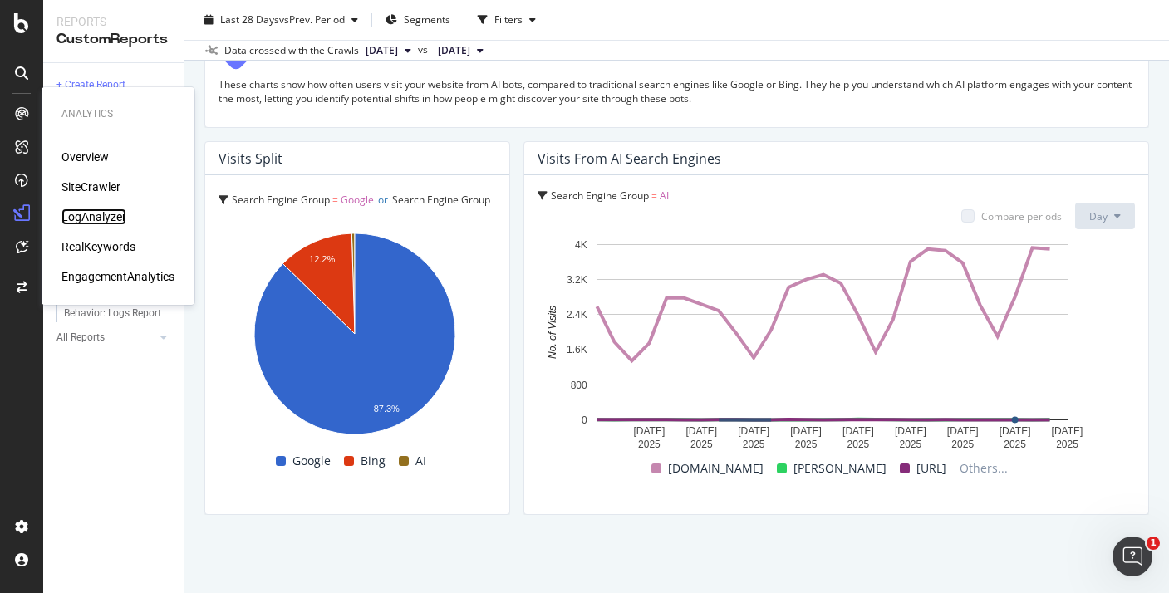
click at [100, 210] on div "LogAnalyzer" at bounding box center [93, 216] width 65 height 17
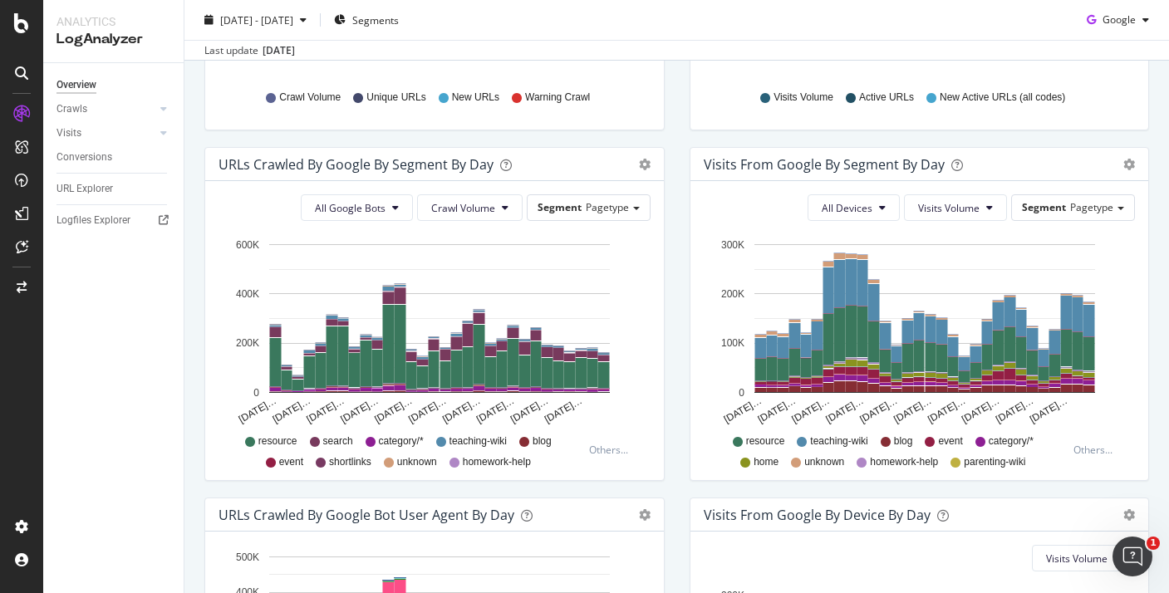
scroll to position [483, 0]
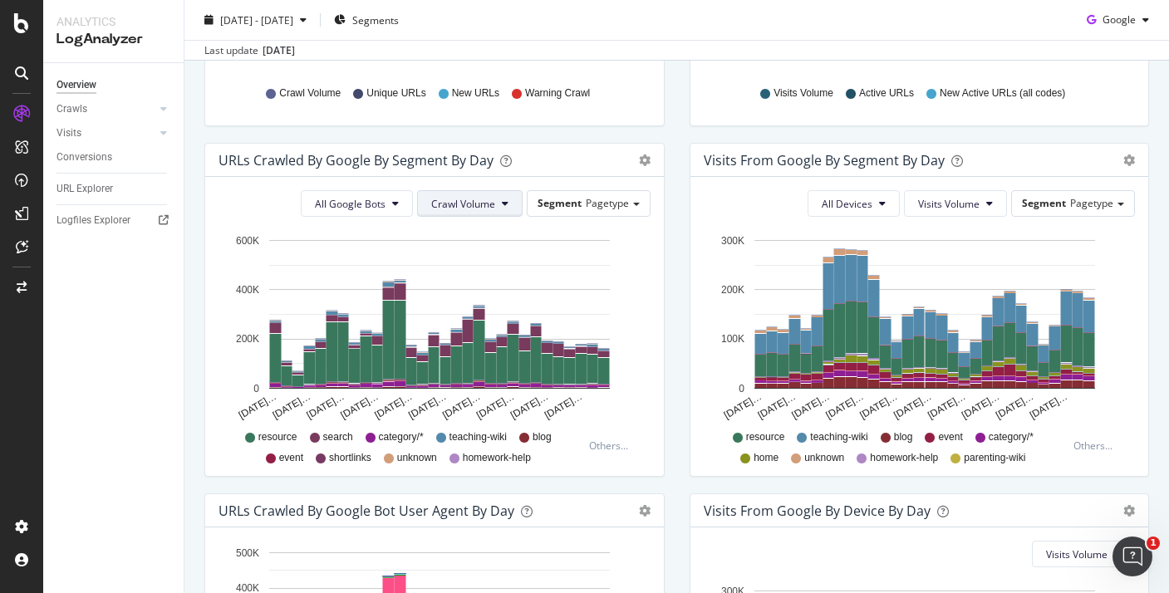
click at [481, 206] on span "Crawl Volume" at bounding box center [463, 204] width 64 height 14
click at [604, 205] on span "Pagetype" at bounding box center [606, 203] width 43 height 14
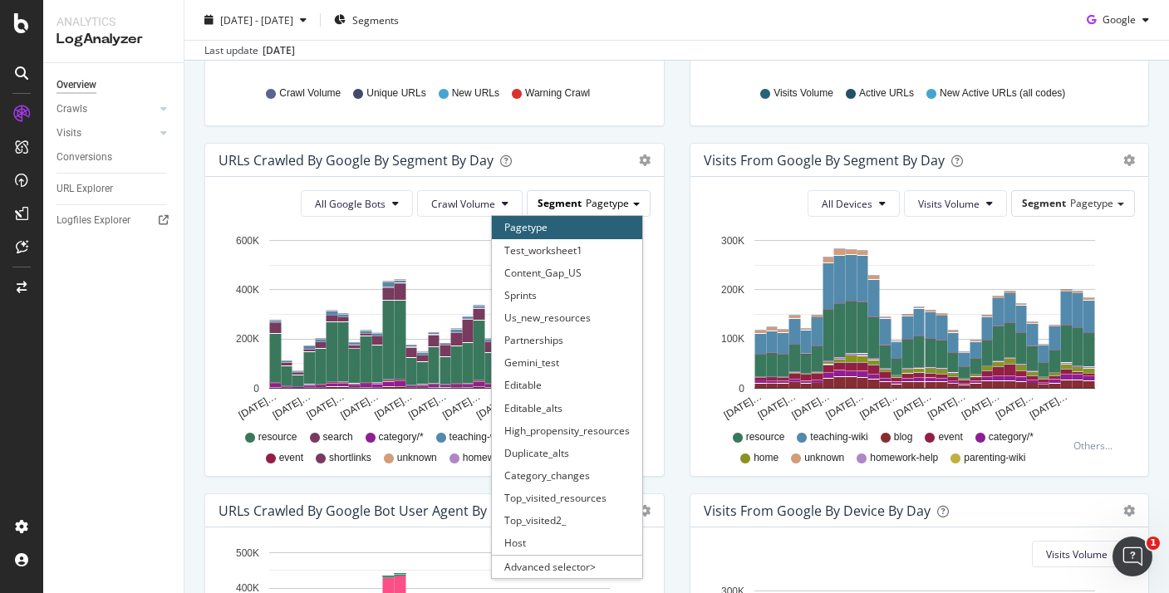
click at [604, 205] on span "Pagetype" at bounding box center [606, 203] width 43 height 14
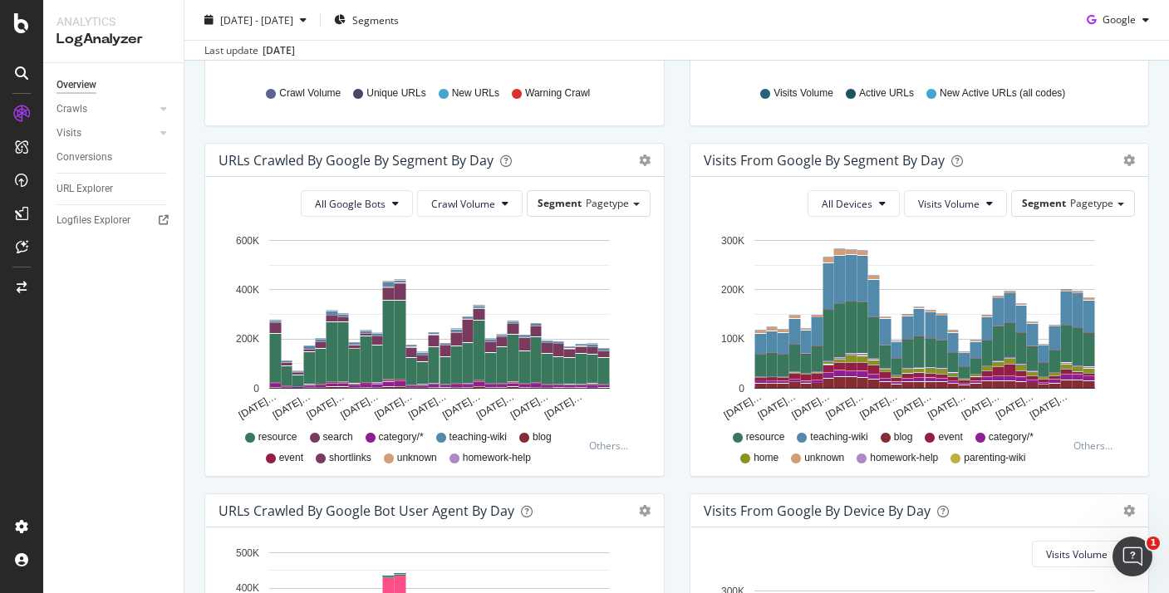
click at [644, 165] on div "URLs Crawled by Google By Segment By Day Timeline (by Value) Table" at bounding box center [434, 160] width 458 height 33
click at [638, 165] on div "URLs Crawled by Google By Segment By Day Timeline (by Value) Table" at bounding box center [434, 160] width 458 height 33
click at [639, 159] on icon "gear" at bounding box center [645, 160] width 12 height 12
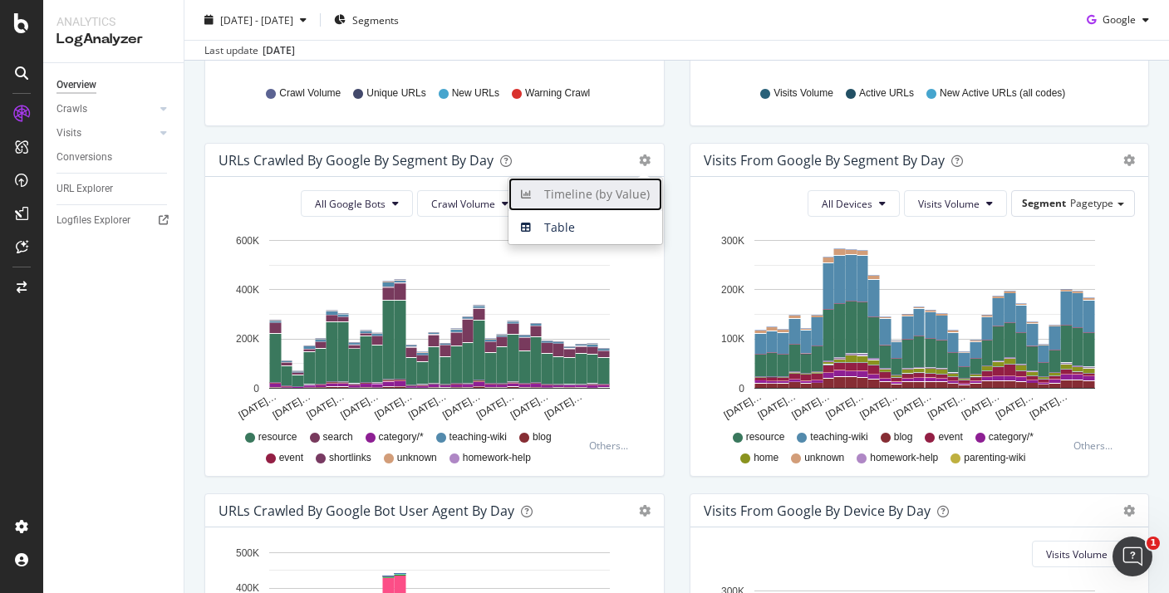
click at [626, 190] on span "Timeline (by Value)" at bounding box center [585, 194] width 154 height 25
click at [624, 190] on span "Timeline (by Value)" at bounding box center [585, 194] width 154 height 25
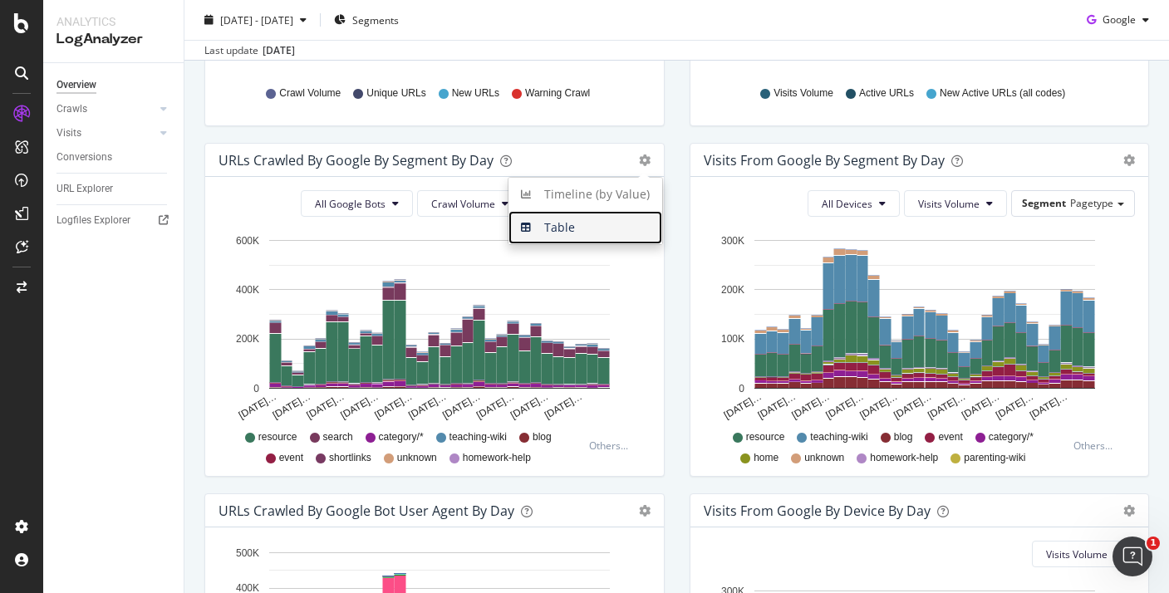
click at [644, 238] on span "Table" at bounding box center [585, 227] width 154 height 25
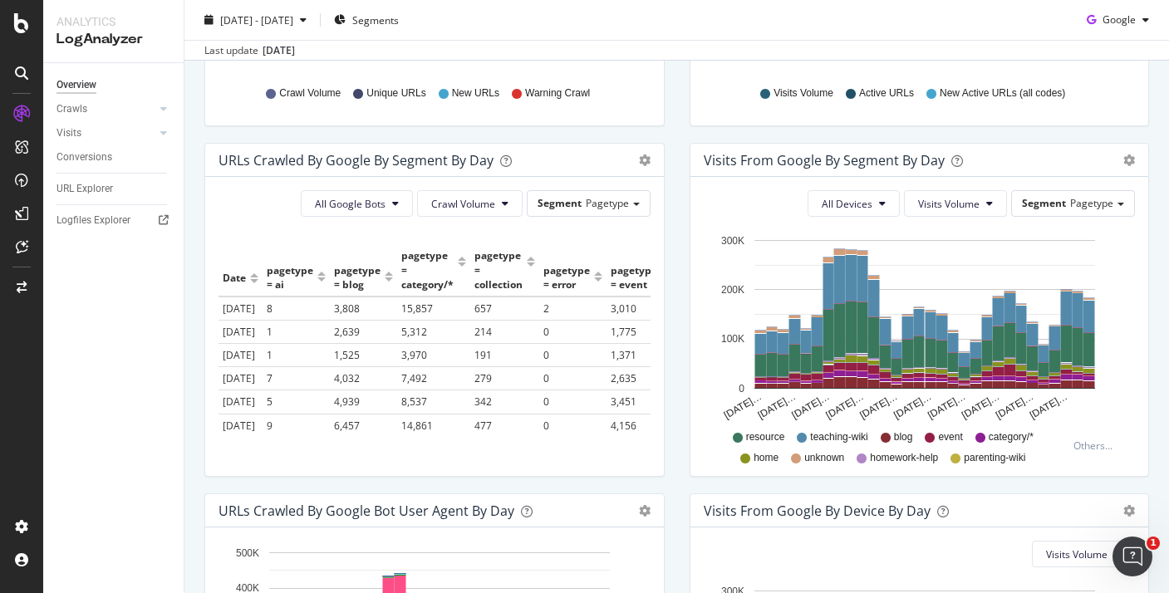
click at [649, 168] on div "URLs Crawled by Google By Segment By Day Timeline (by Value) Table" at bounding box center [434, 160] width 458 height 33
click at [643, 164] on icon "gear" at bounding box center [645, 160] width 12 height 12
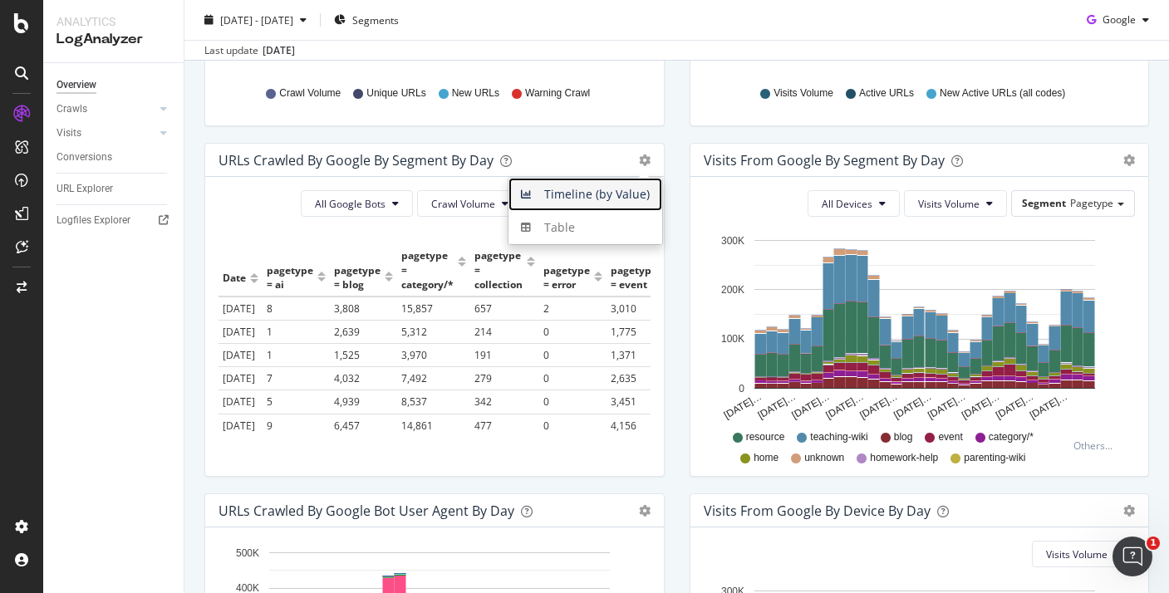
click at [605, 202] on span "Timeline (by Value)" at bounding box center [585, 194] width 154 height 25
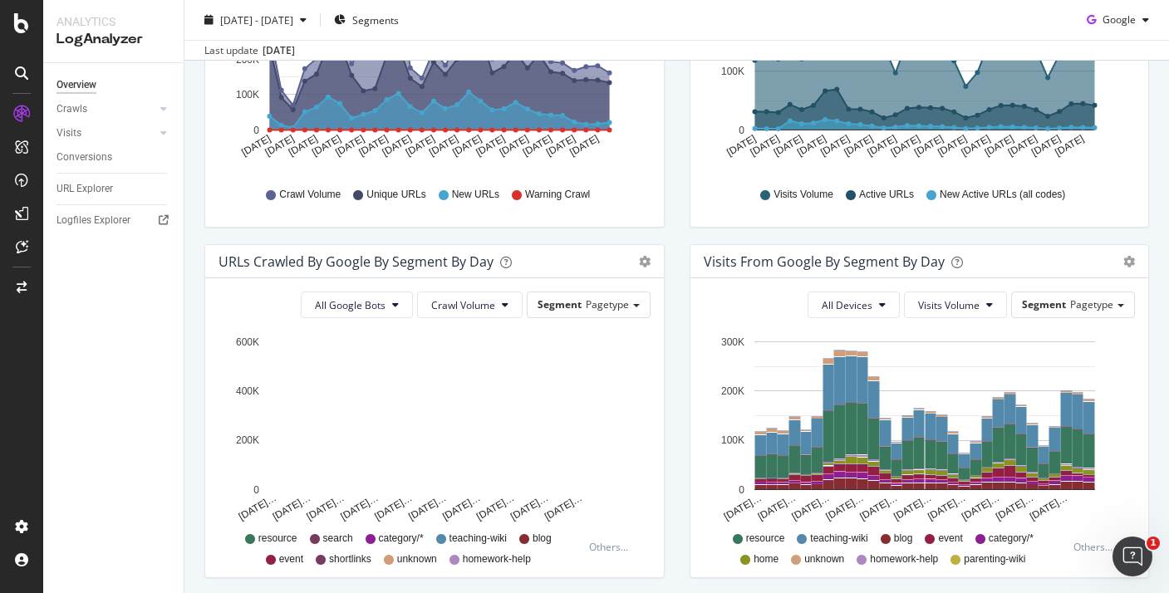
scroll to position [0, 0]
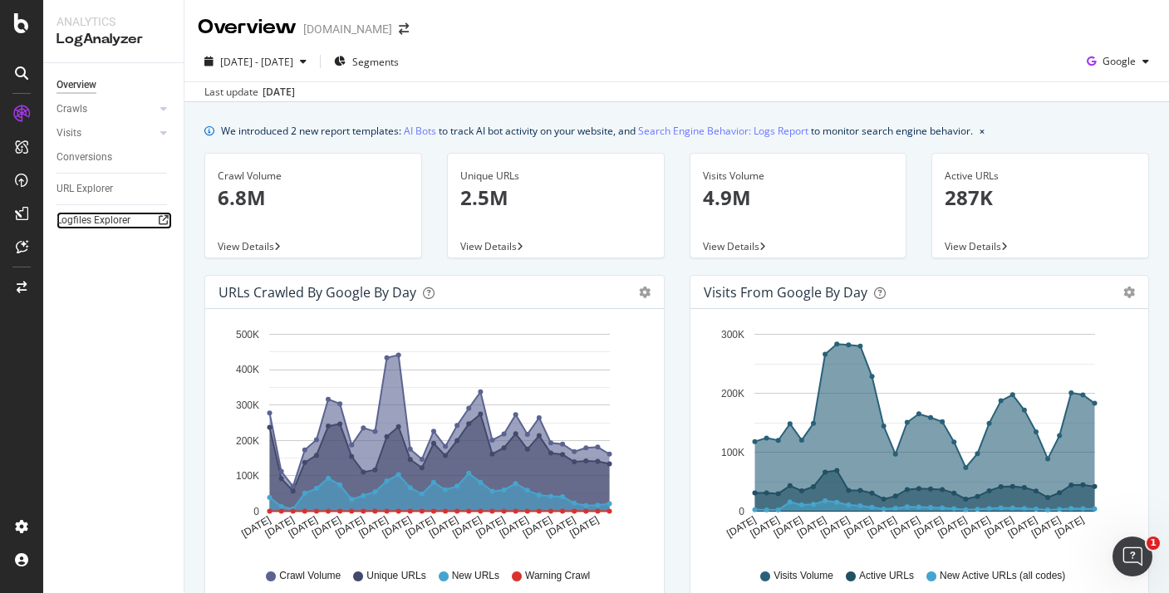
click at [153, 219] on link "Logfiles Explorer" at bounding box center [113, 220] width 115 height 17
click at [497, 245] on span "View Details" at bounding box center [488, 246] width 56 height 14
click at [160, 104] on icon at bounding box center [163, 109] width 7 height 10
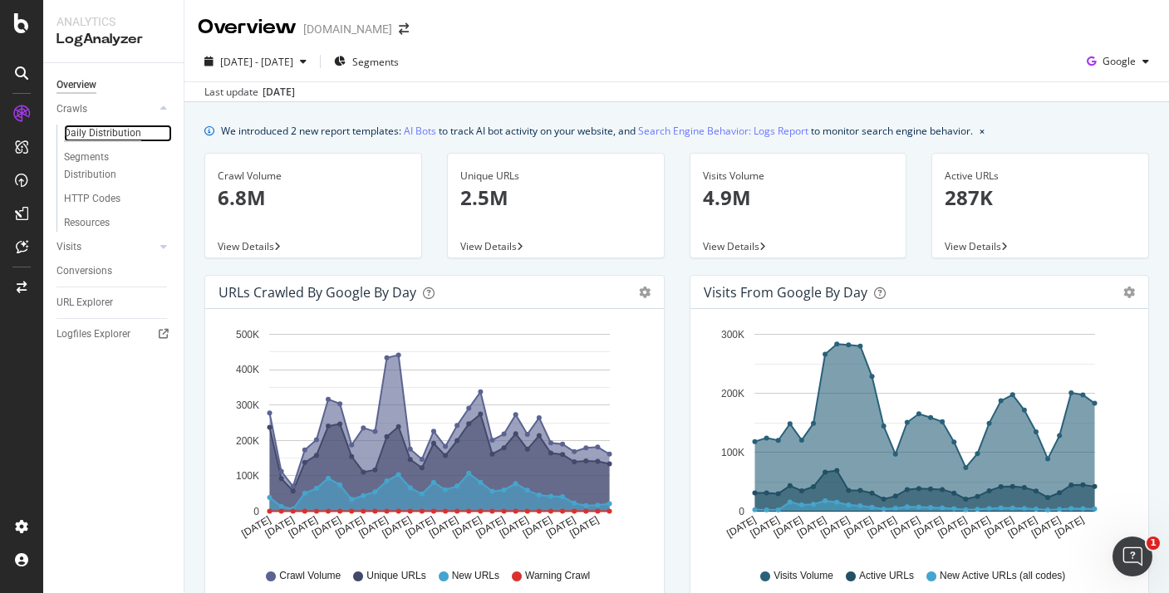
click at [125, 129] on div "Daily Distribution" at bounding box center [102, 133] width 77 height 17
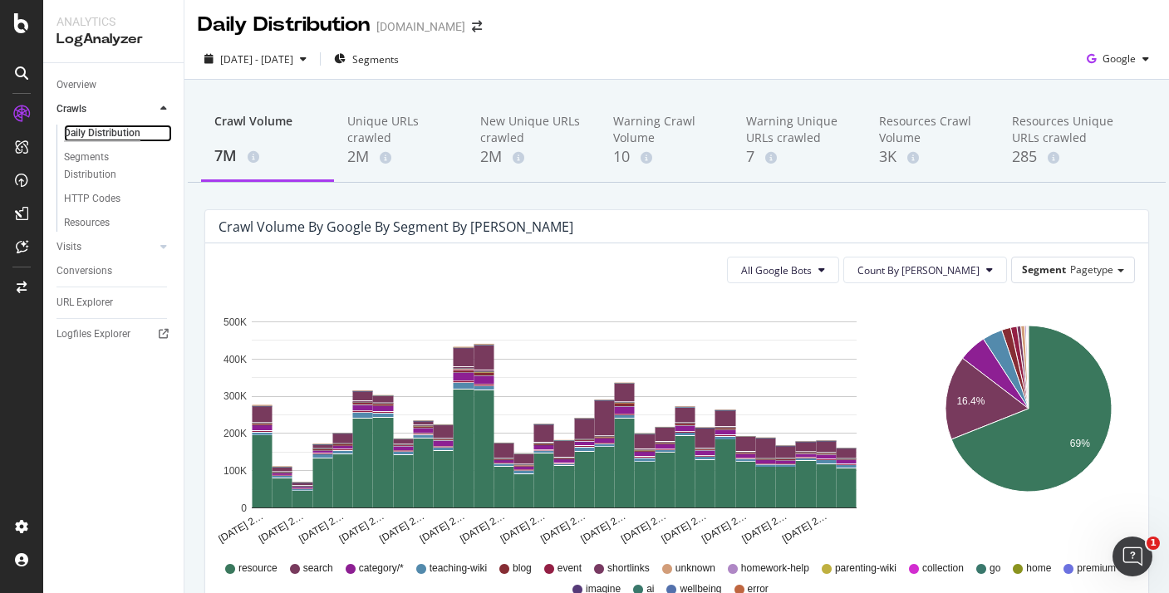
scroll to position [3, 0]
click at [1087, 270] on span "Pagetype" at bounding box center [1091, 269] width 43 height 14
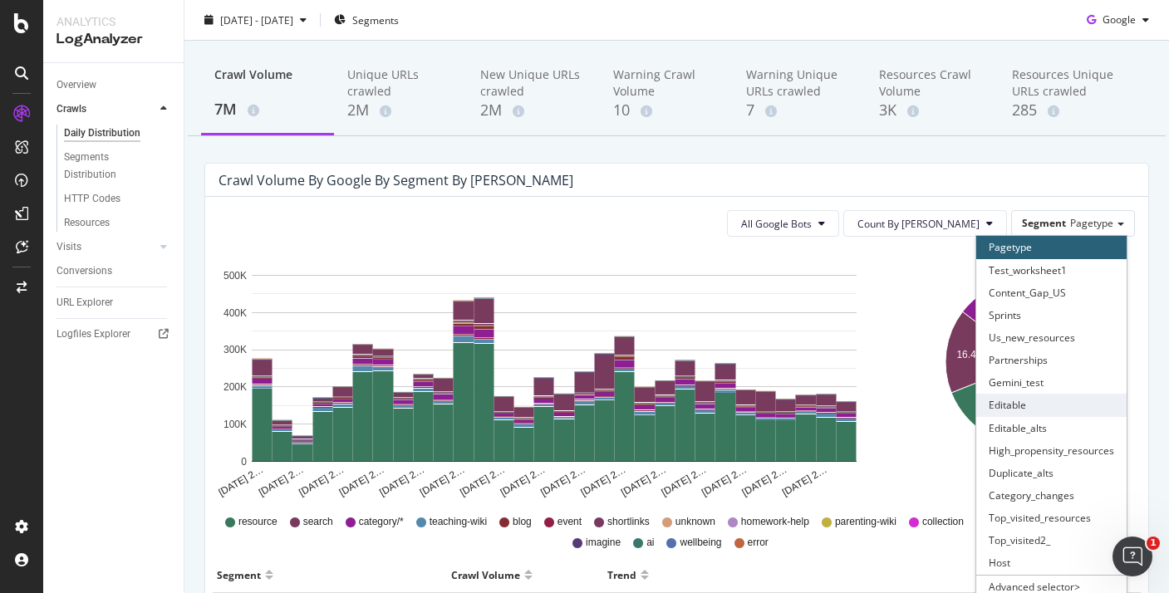
scroll to position [78, 0]
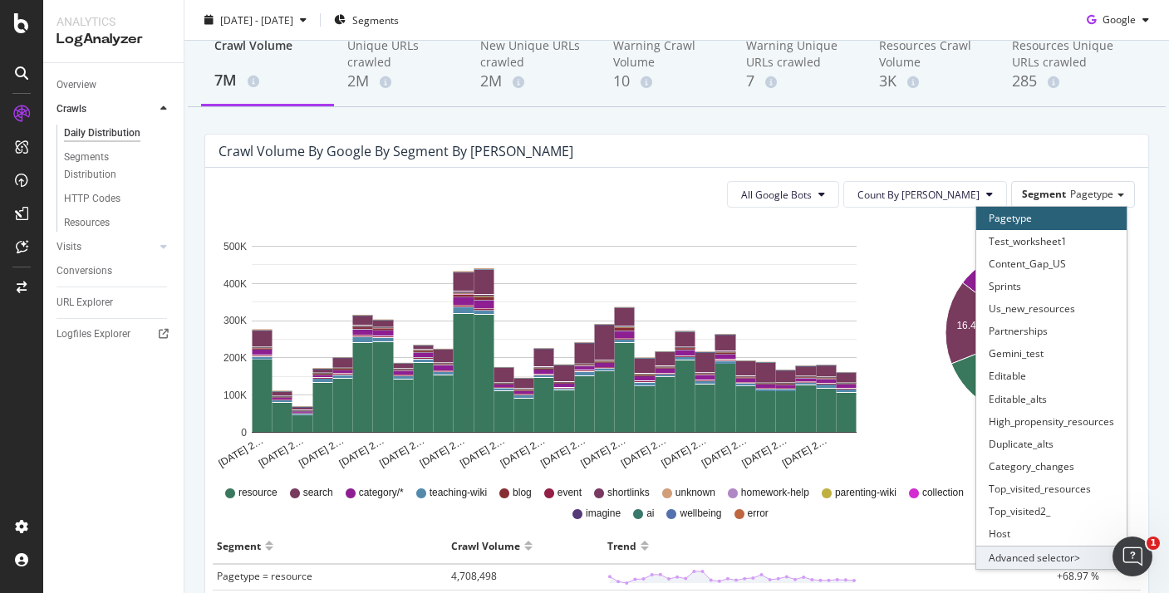
click at [1040, 561] on div "Advanced selector >" at bounding box center [1051, 557] width 150 height 23
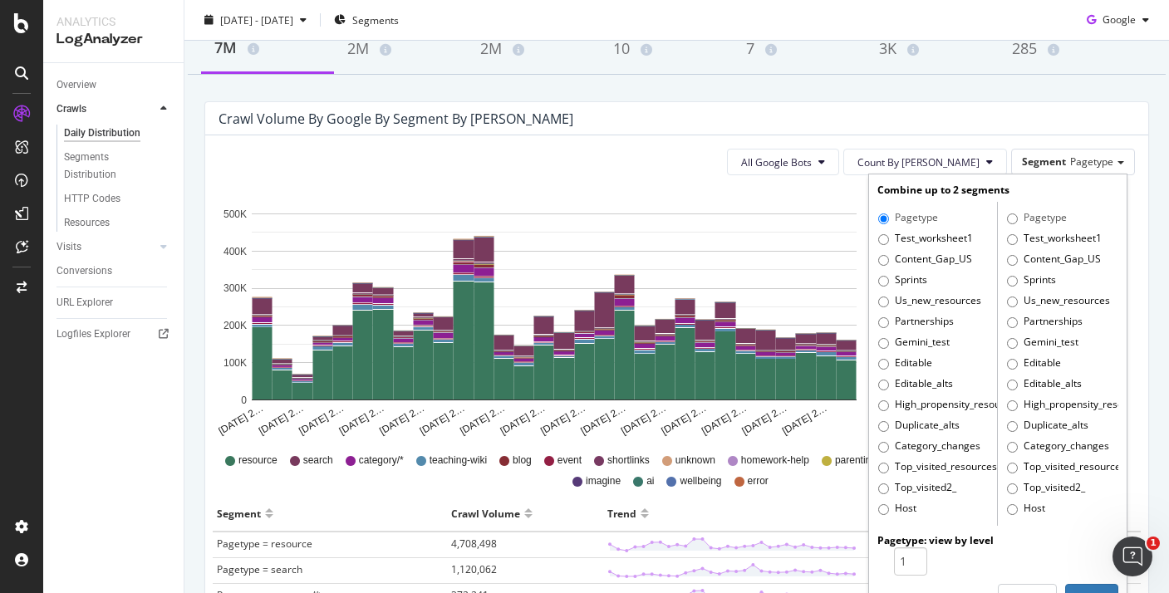
scroll to position [112, 0]
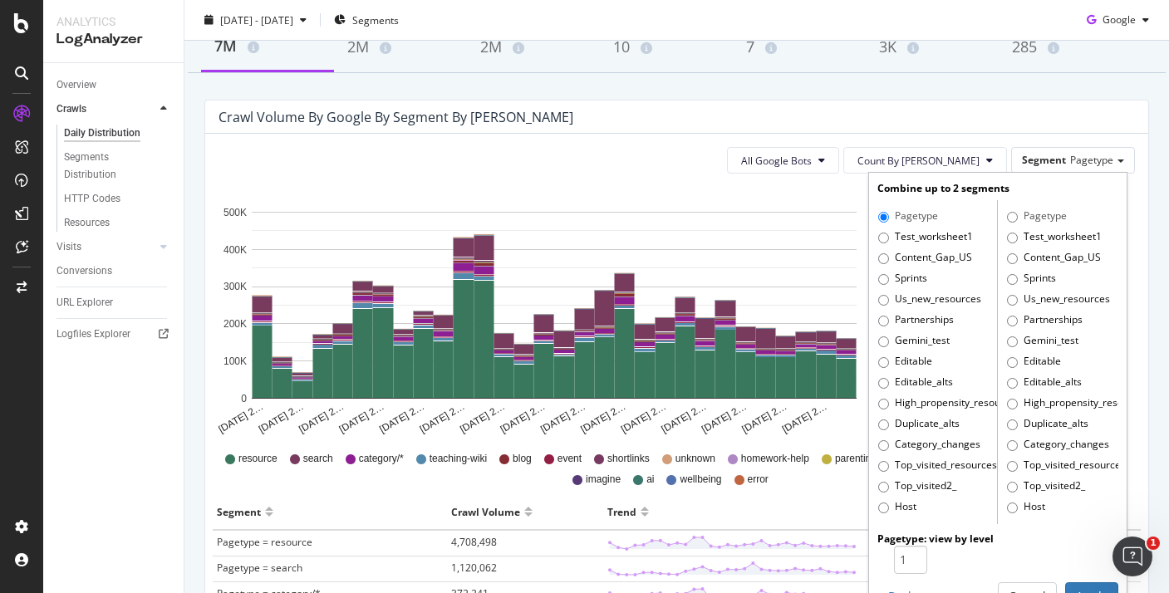
click at [839, 125] on div "Crawl Volume by google by Segment by Day" at bounding box center [676, 116] width 943 height 33
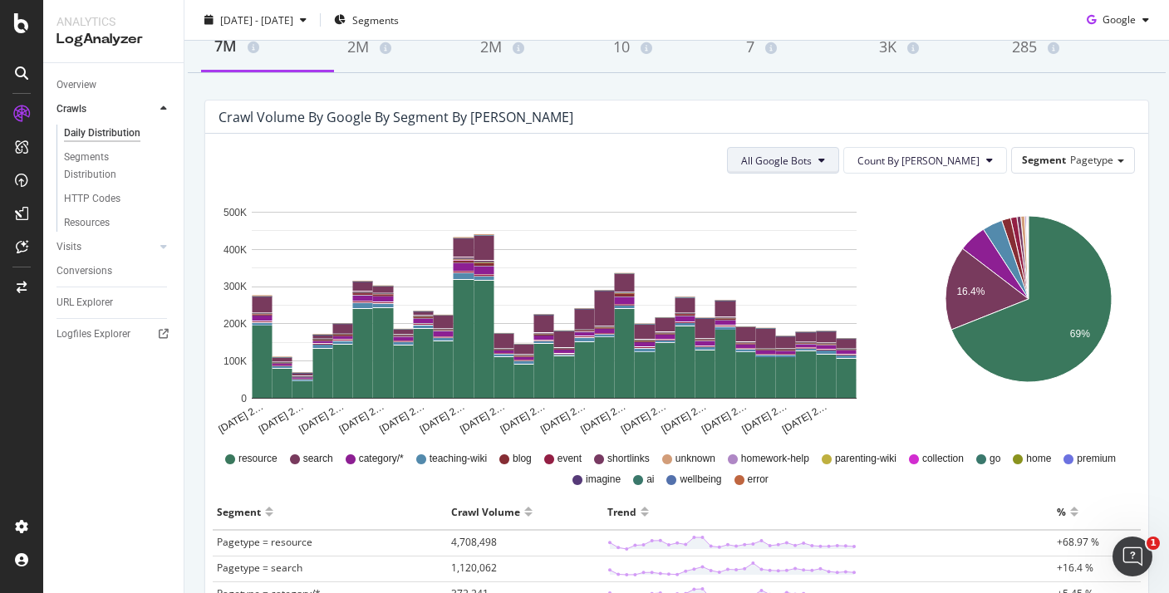
click at [811, 163] on span "All Google Bots" at bounding box center [776, 161] width 71 height 14
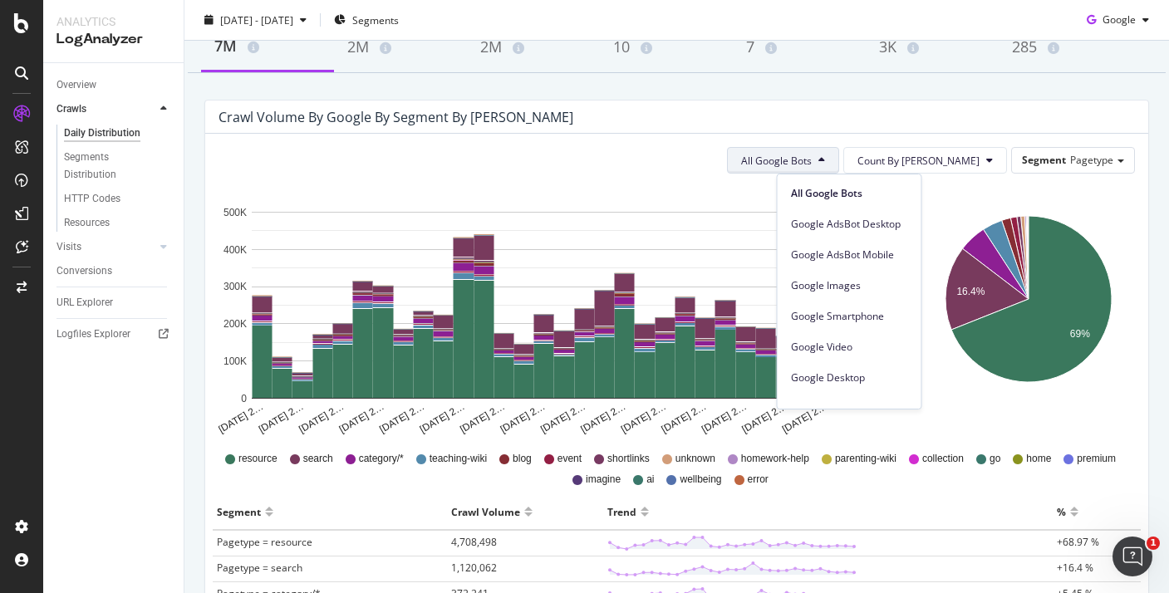
click at [811, 157] on span "All Google Bots" at bounding box center [776, 161] width 71 height 14
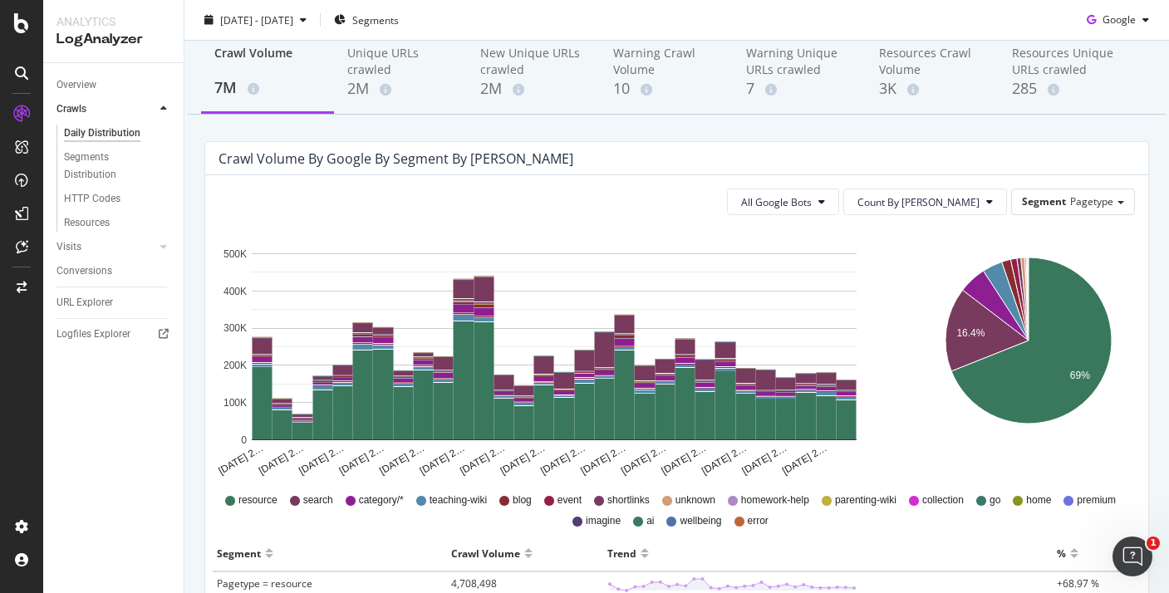
scroll to position [0, 0]
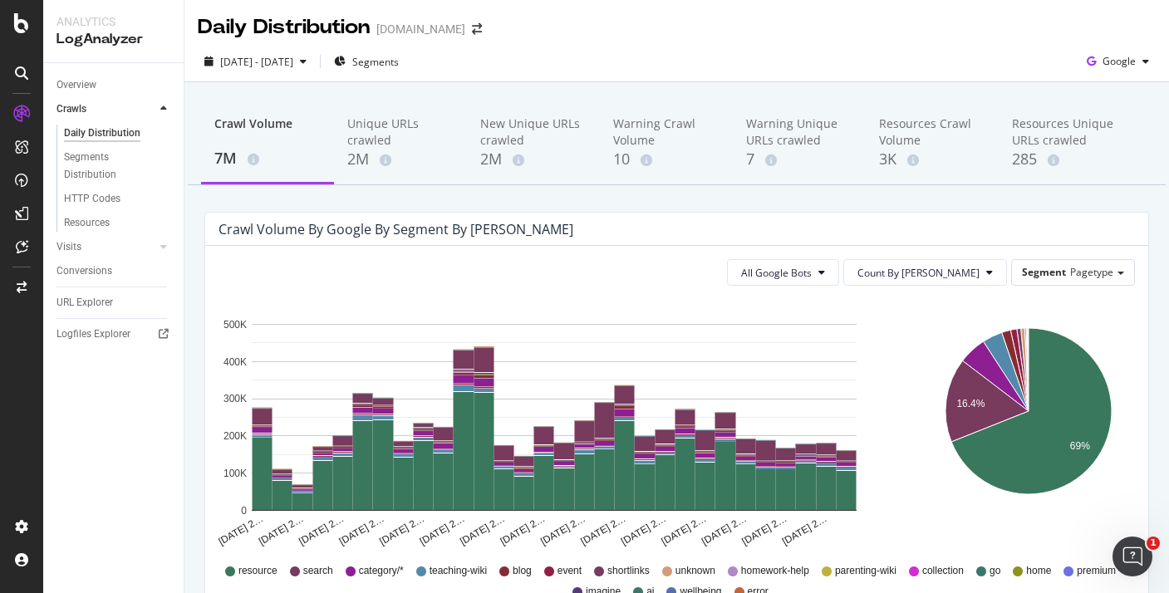
click at [88, 236] on div "Visits" at bounding box center [119, 247] width 127 height 24
click at [88, 243] on link "Visits" at bounding box center [105, 246] width 99 height 17
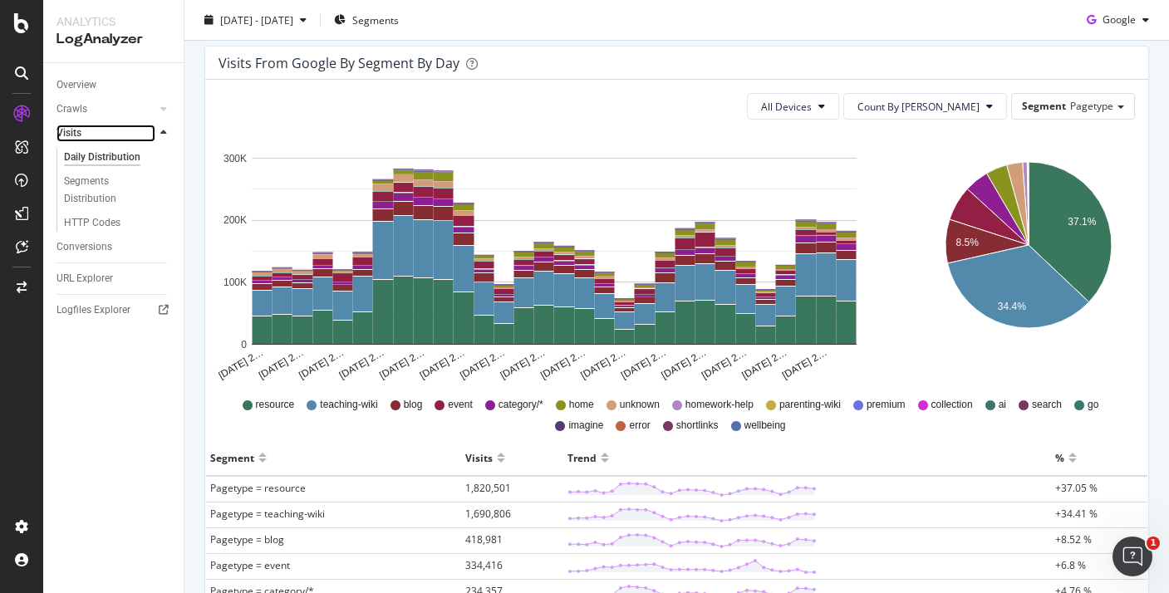
scroll to position [169, 0]
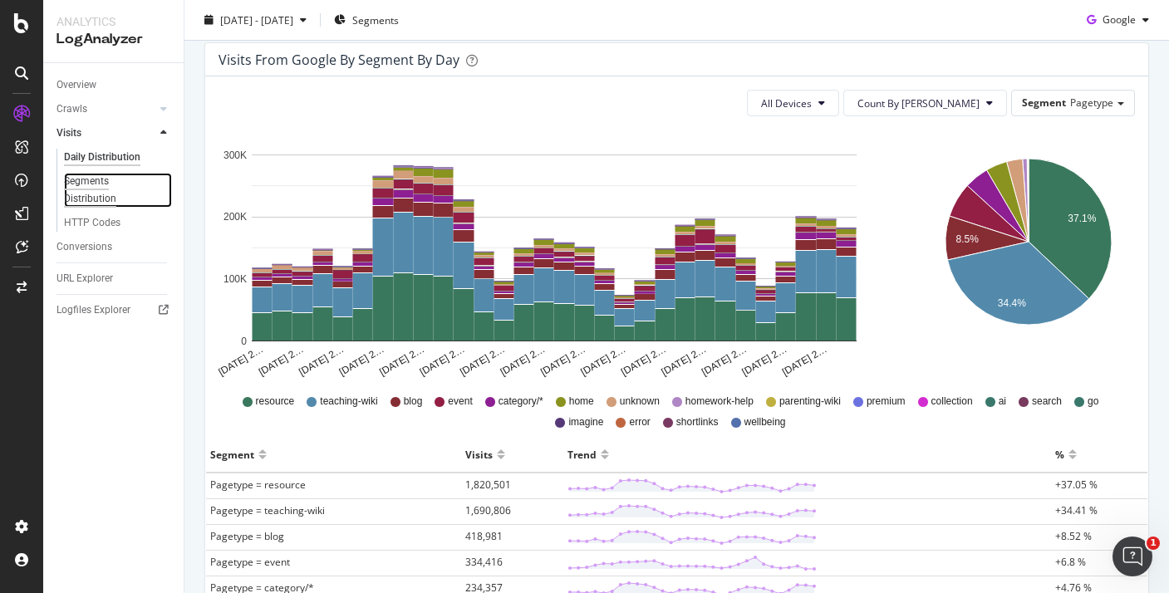
click at [110, 177] on div "Segments Distribution" at bounding box center [110, 190] width 92 height 35
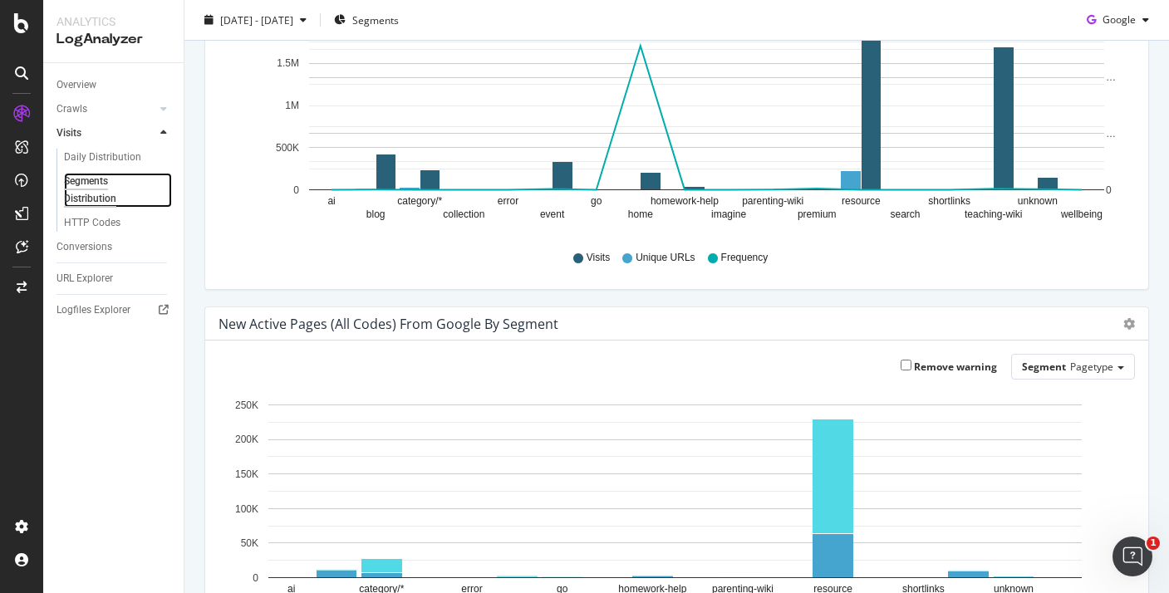
scroll to position [335, 0]
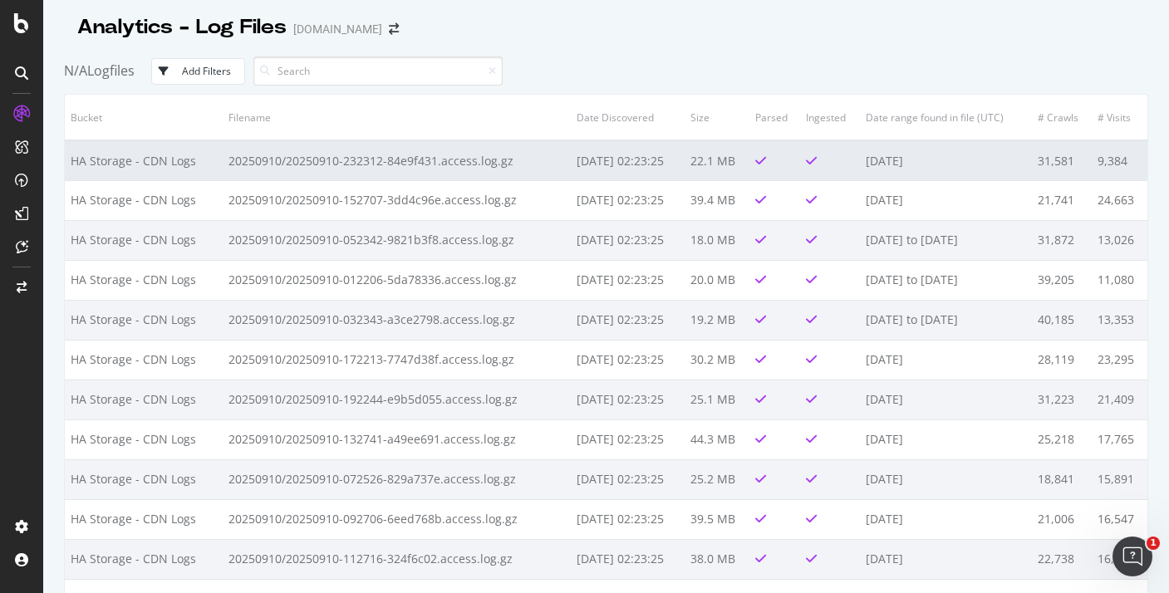
click at [669, 164] on td "2025-09-12 02:23:25" at bounding box center [628, 160] width 114 height 40
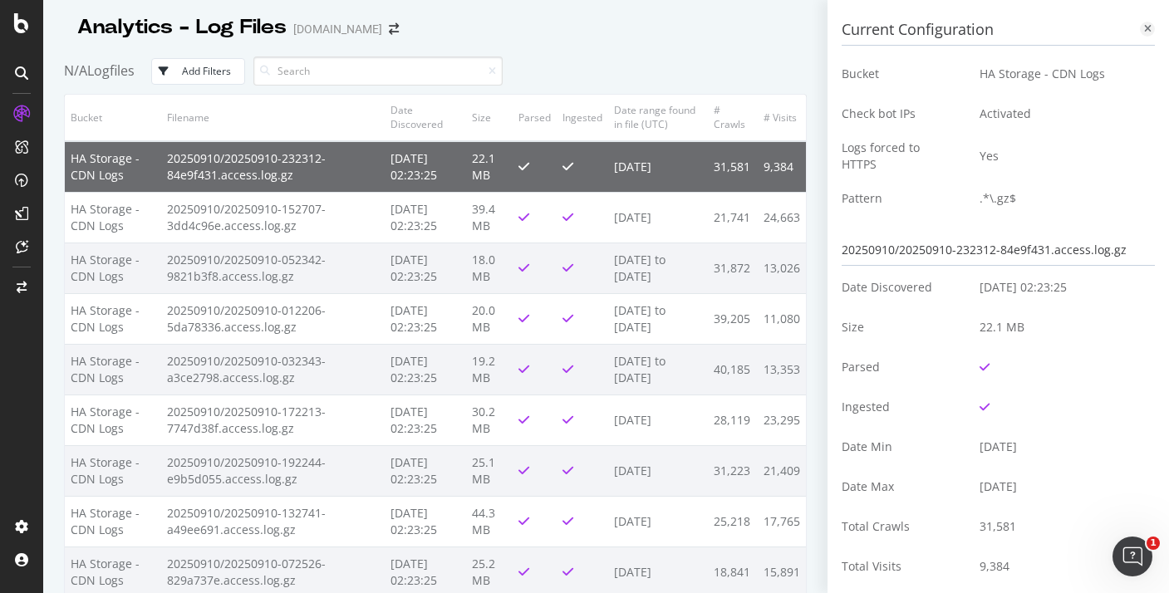
click at [1144, 24] on icon at bounding box center [1147, 29] width 7 height 10
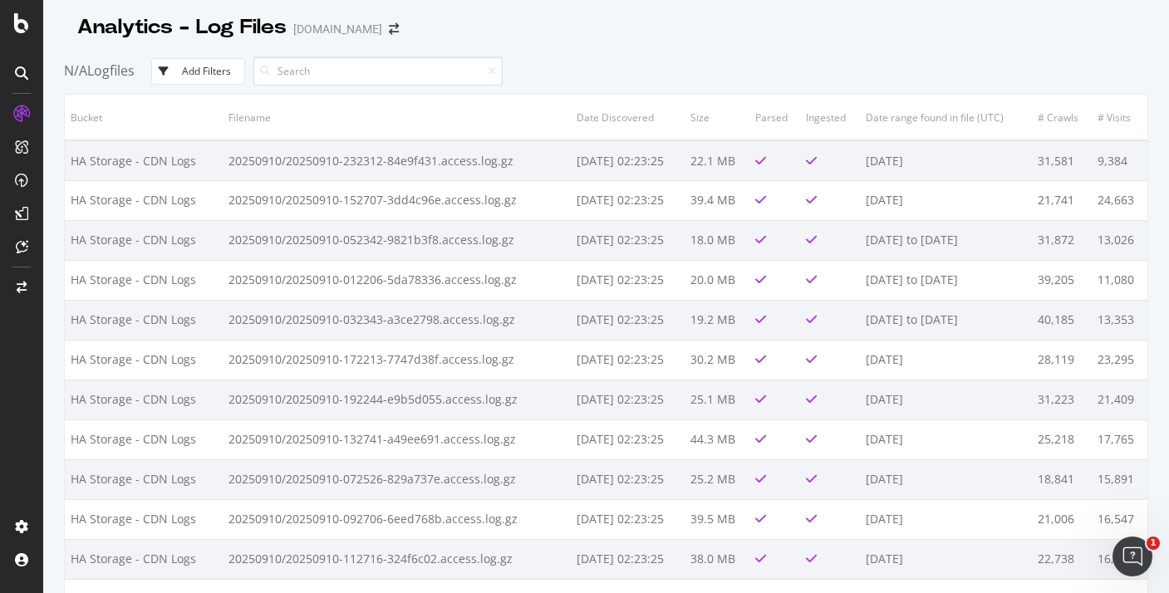
click at [238, 76] on button "Add Filters" at bounding box center [198, 71] width 94 height 27
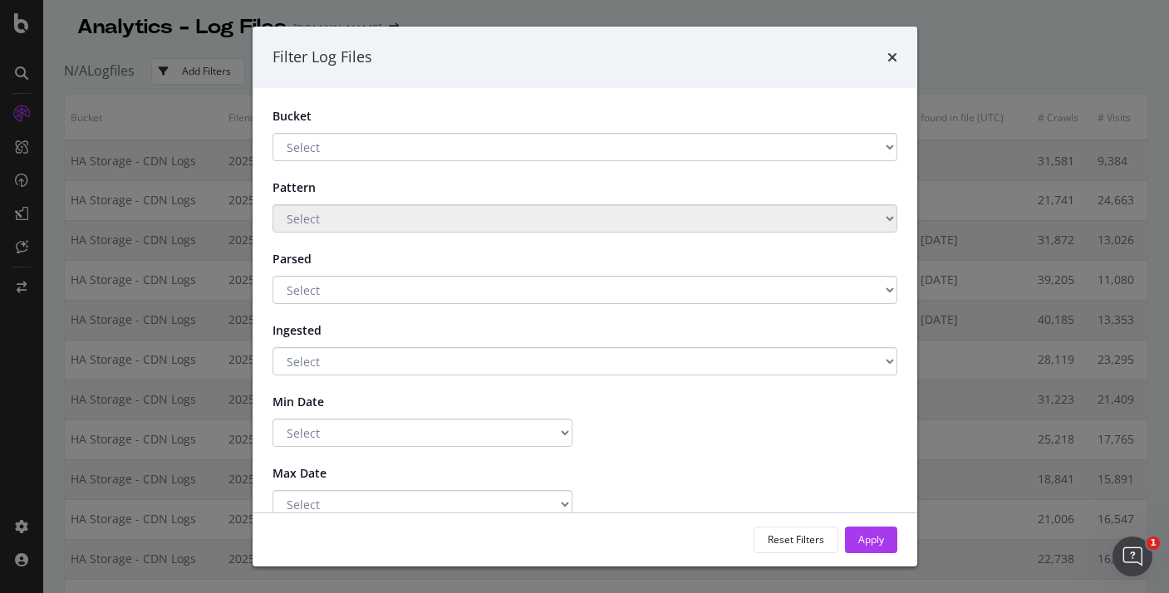
click at [385, 148] on select "Select HA Storage - CDN Logs Twinkl COM - HA" at bounding box center [584, 147] width 625 height 28
click at [73, 65] on div "Filter Log Files Bucket Select HA Storage - CDN Logs Twinkl COM - HA Pattern Se…" at bounding box center [584, 296] width 1169 height 593
